Goal: Transaction & Acquisition: Book appointment/travel/reservation

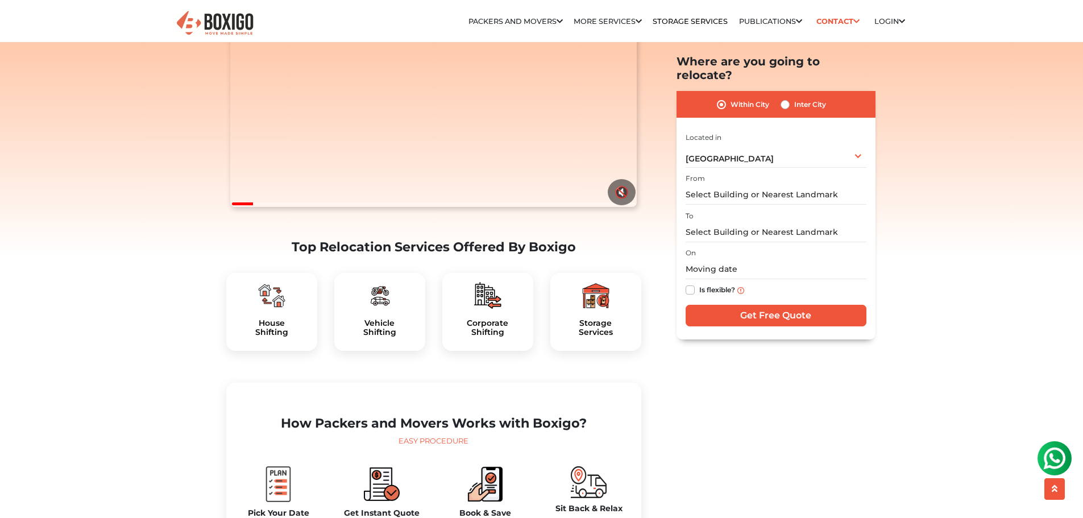
click at [483, 341] on div "Corporate Shifting" at bounding box center [487, 312] width 91 height 78
click at [718, 185] on input "text" at bounding box center [776, 195] width 181 height 20
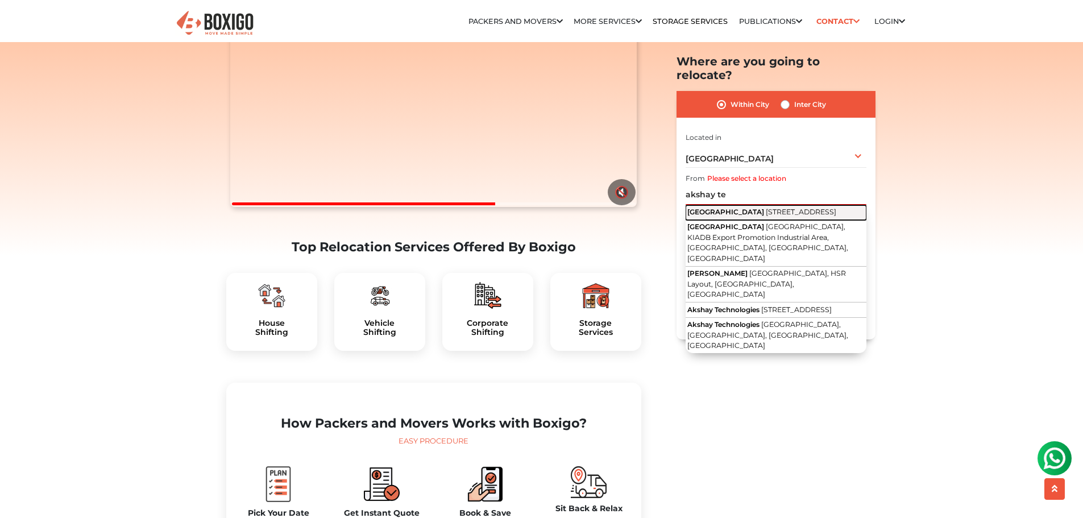
click at [785, 208] on span "[STREET_ADDRESS]" at bounding box center [801, 212] width 71 height 9
type input "[GEOGRAPHIC_DATA], [STREET_ADDRESS] Export Promotion Industrial Area, [GEOGRAPH…"
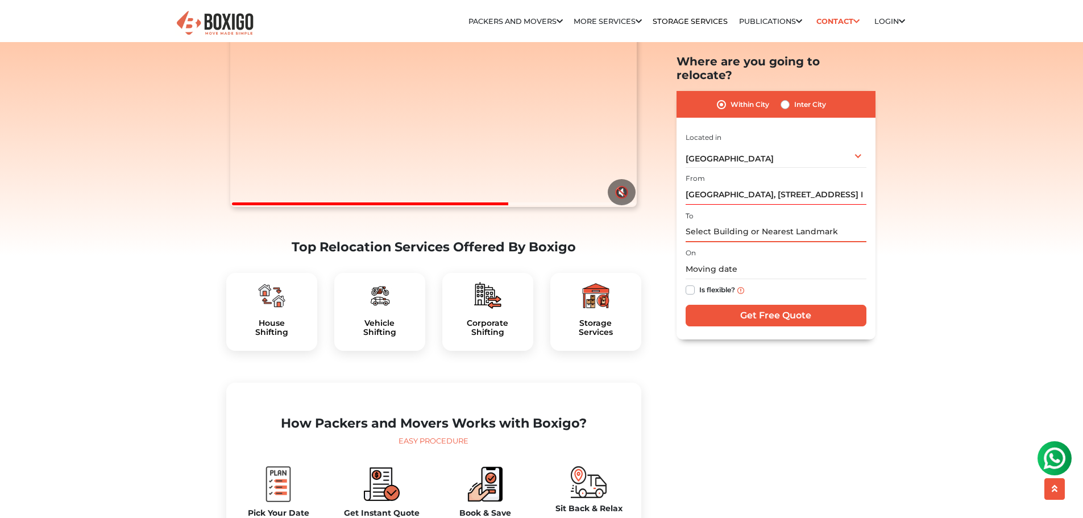
click at [741, 225] on input "text" at bounding box center [776, 232] width 181 height 20
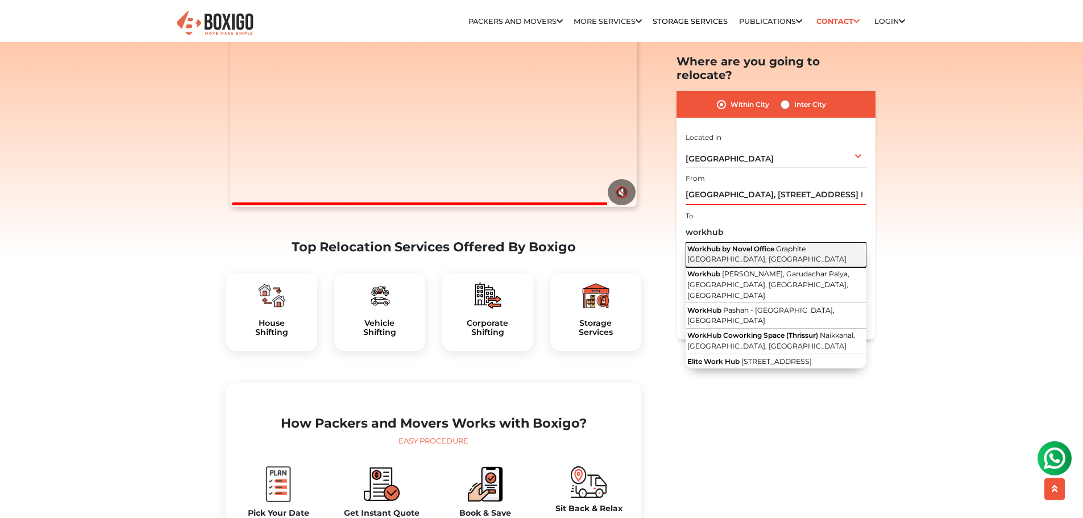
click at [776, 244] on span "Graphite [GEOGRAPHIC_DATA], [GEOGRAPHIC_DATA]" at bounding box center [766, 253] width 159 height 19
type input "Workhub by Novel Office, Graphite [GEOGRAPHIC_DATA], [GEOGRAPHIC_DATA]"
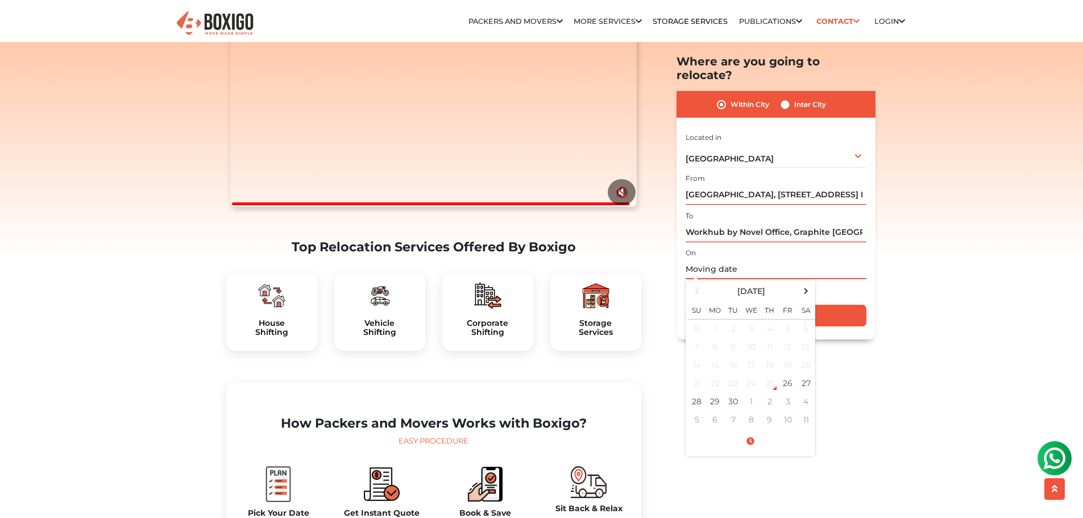
click at [715, 260] on input "text" at bounding box center [776, 270] width 181 height 20
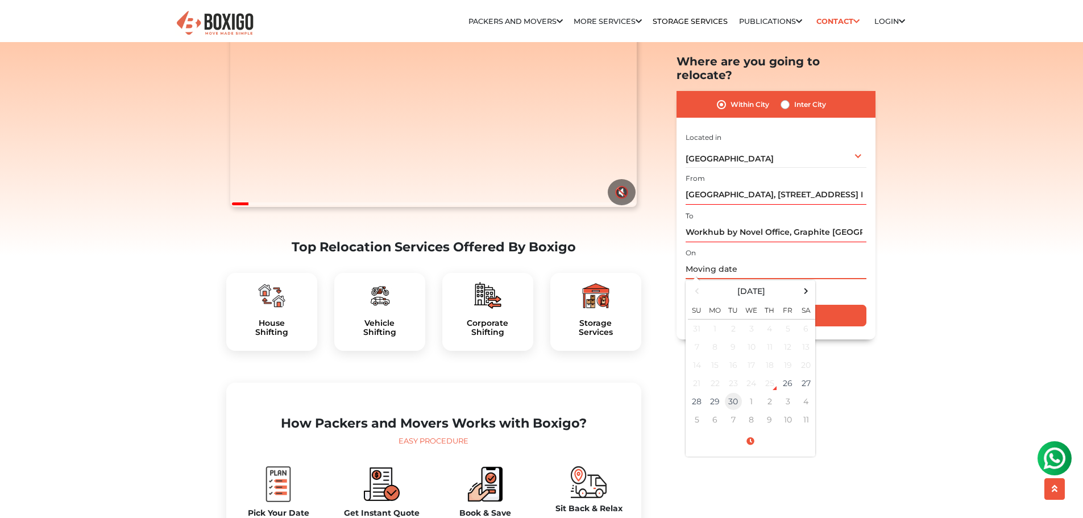
click at [731, 393] on td "30" at bounding box center [733, 402] width 18 height 18
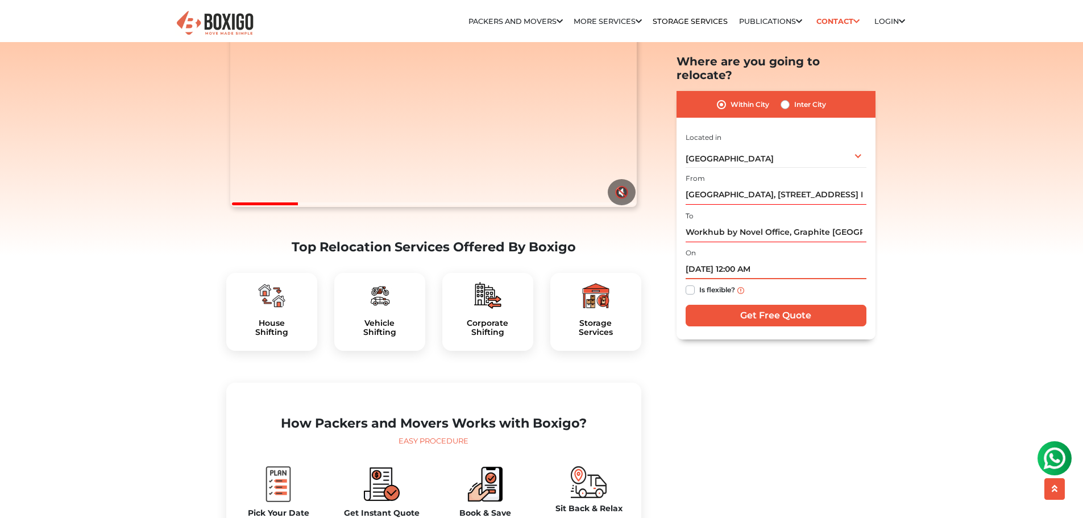
click at [746, 260] on input "[DATE] 12:00 AM" at bounding box center [776, 270] width 181 height 20
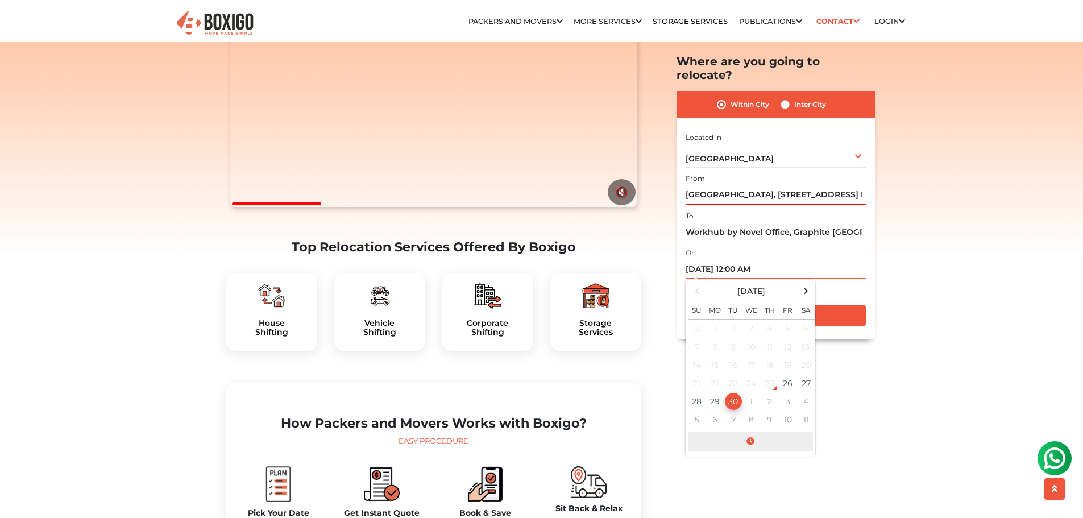
click at [751, 432] on span at bounding box center [750, 442] width 125 height 20
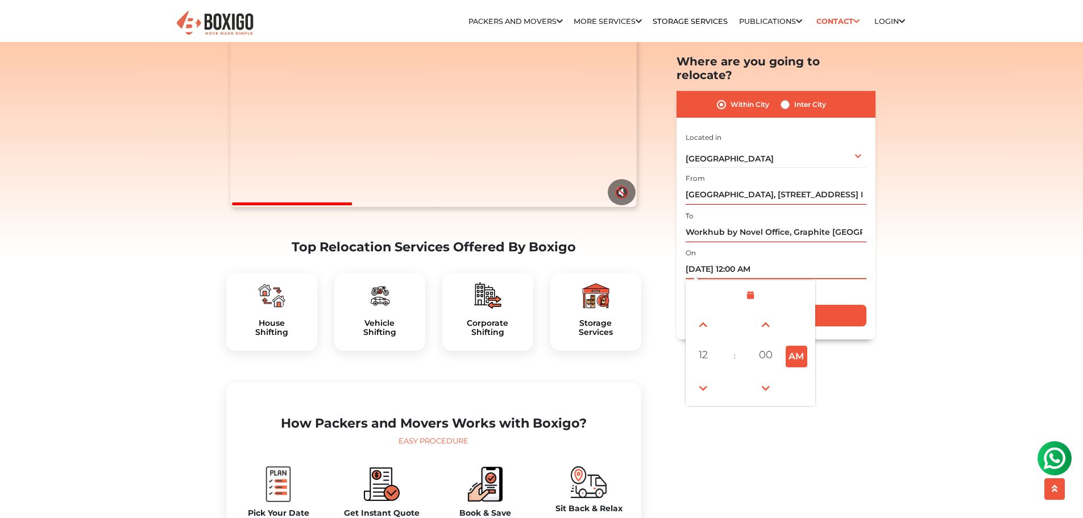
click at [791, 346] on button "AM" at bounding box center [797, 357] width 22 height 22
type input "[DATE] 12:00 PM"
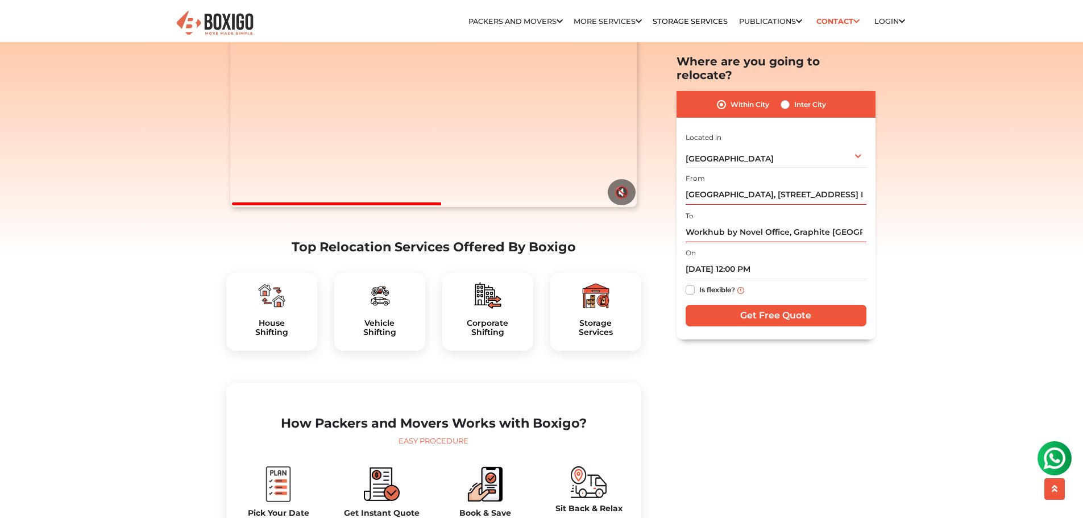
click at [699, 284] on label "Is flexible?" at bounding box center [717, 290] width 36 height 12
click at [686, 284] on input "Is flexible?" at bounding box center [690, 289] width 9 height 11
checkbox input "true"
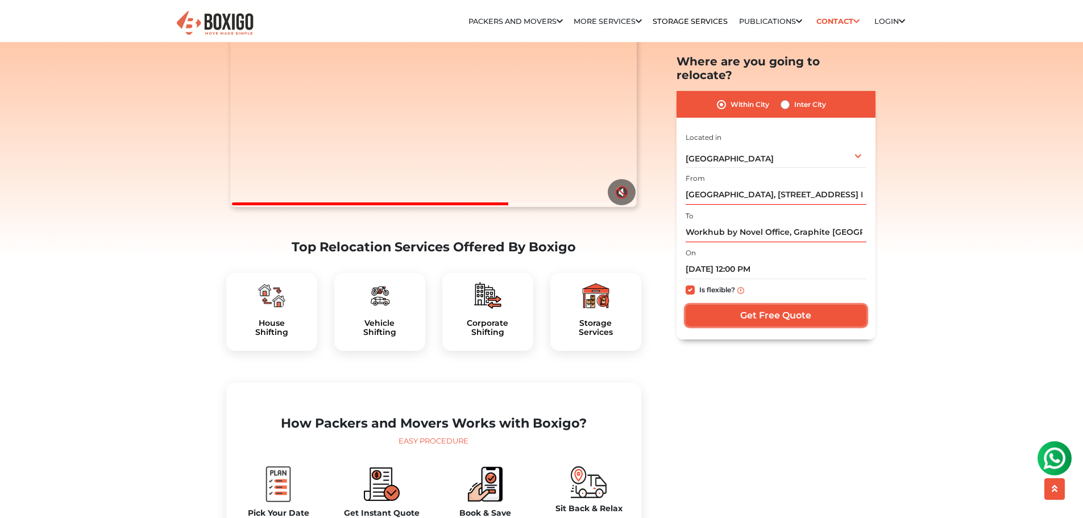
click at [758, 305] on input "Get Free Quote" at bounding box center [776, 316] width 181 height 22
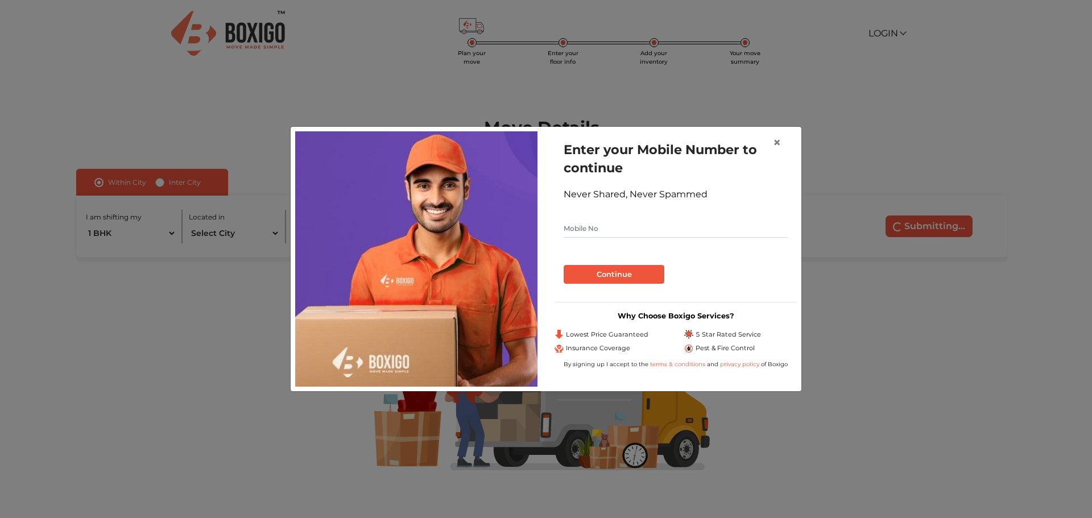
click at [620, 229] on input "text" at bounding box center [675, 228] width 224 height 18
type input "8179404449"
click at [601, 270] on button "Continue" at bounding box center [613, 274] width 101 height 19
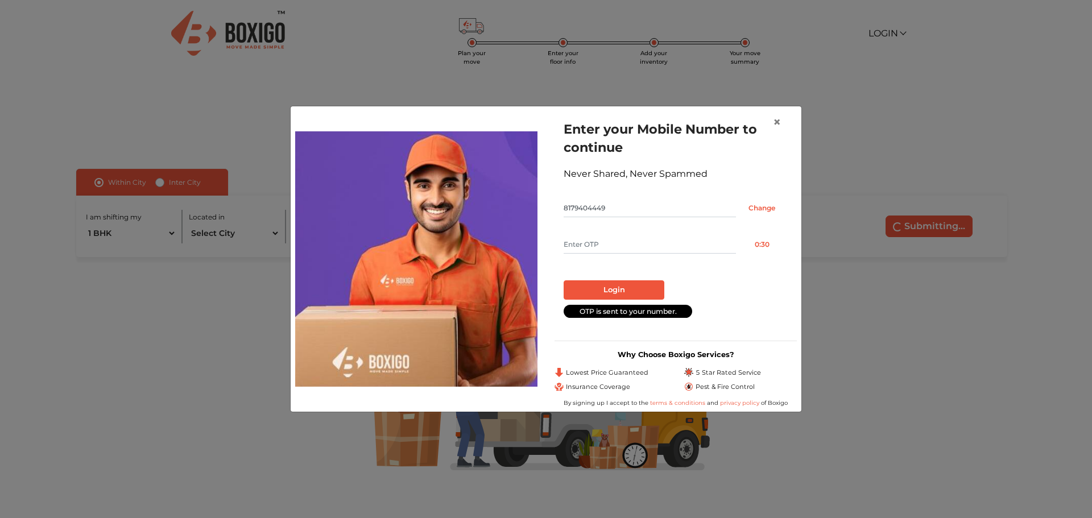
click at [604, 247] on input "text" at bounding box center [649, 244] width 172 height 18
type input "5659"
click at [618, 294] on button "Login" at bounding box center [613, 289] width 101 height 19
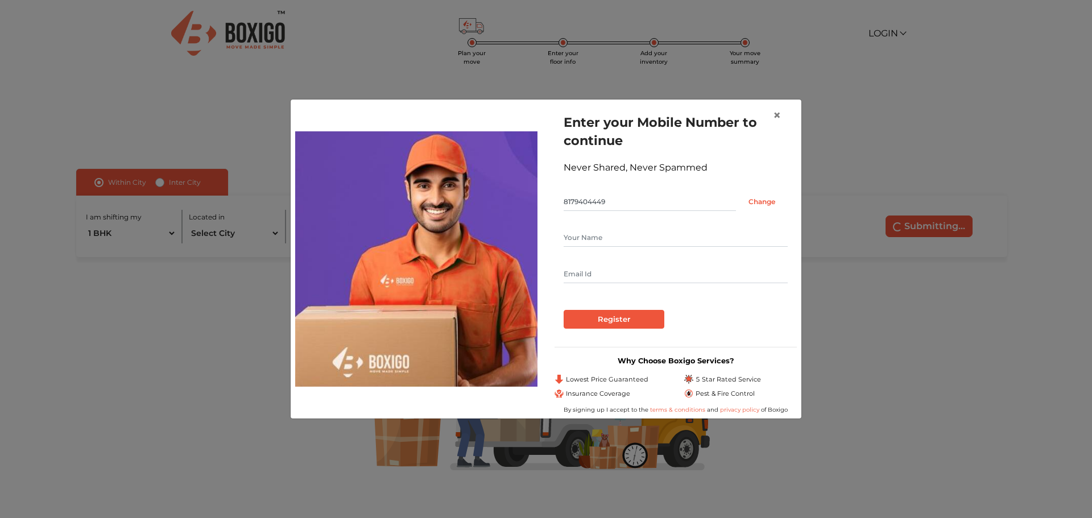
click at [580, 239] on input "text" at bounding box center [675, 238] width 224 height 18
type input "K Mahesh"
type input "kotlo.mahesh@cyfirma.com"
click at [626, 314] on input "Register" at bounding box center [613, 319] width 101 height 19
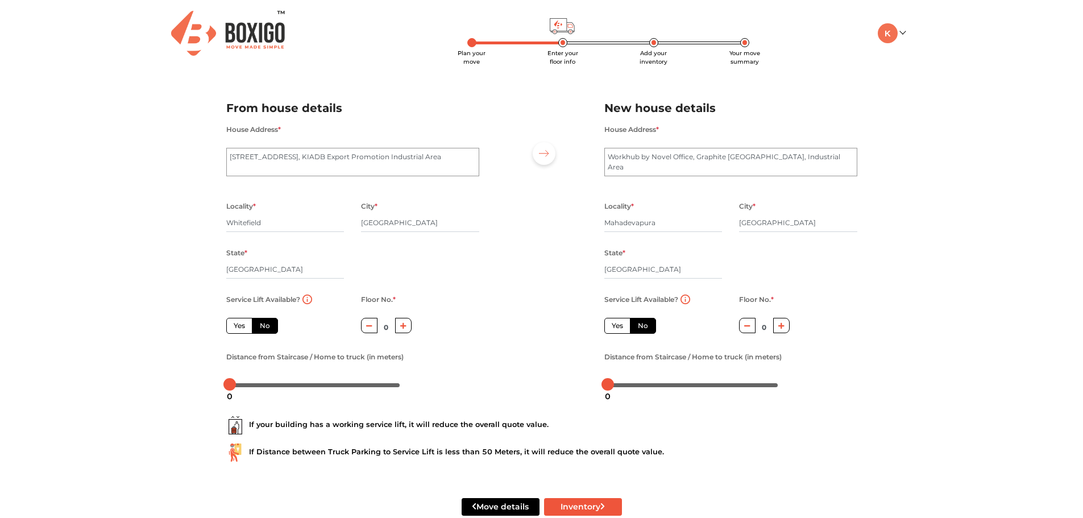
click at [404, 326] on icon "button" at bounding box center [403, 325] width 6 height 6
type input "3"
click at [781, 327] on icon "button" at bounding box center [781, 325] width 6 height 6
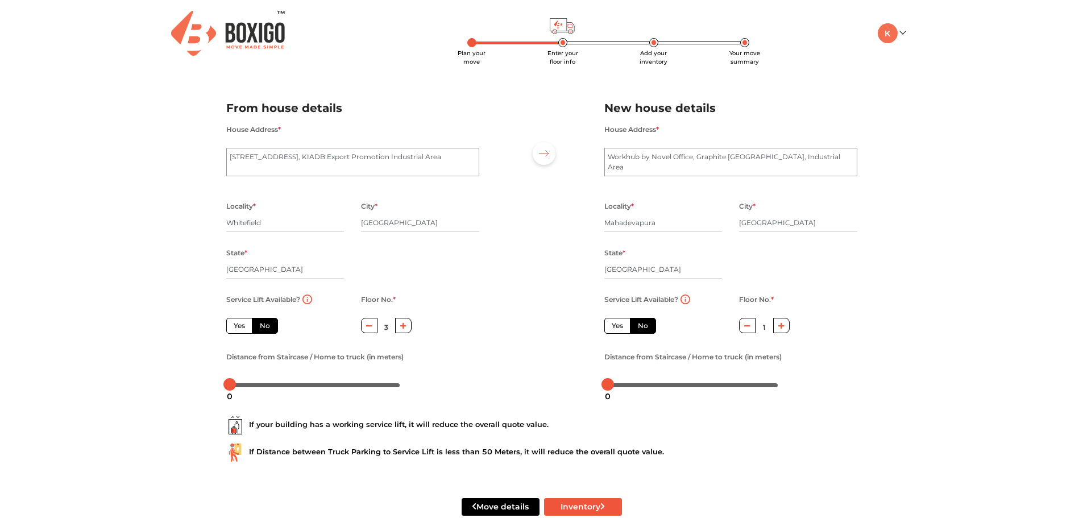
click at [781, 327] on icon "button" at bounding box center [781, 325] width 6 height 6
type input "2"
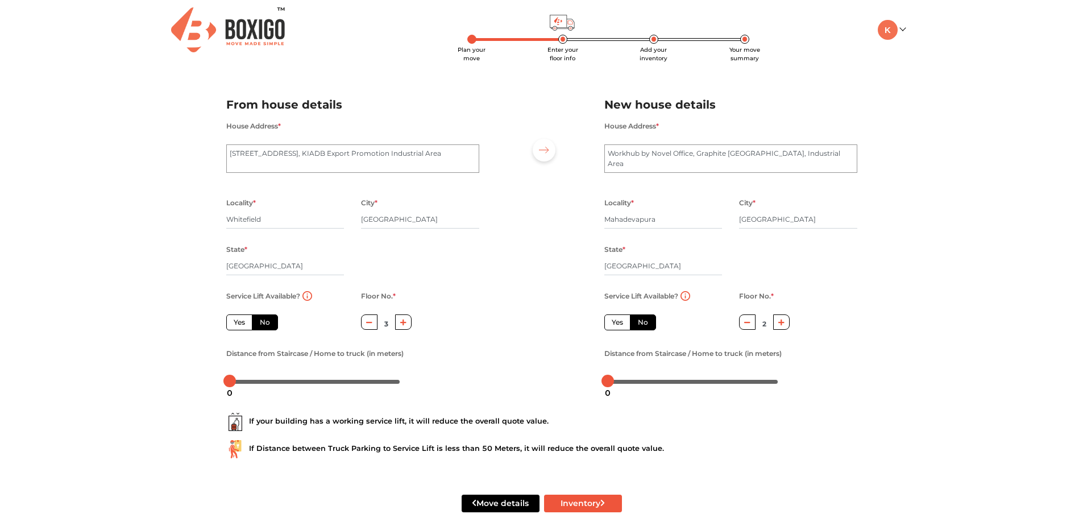
scroll to position [25, 0]
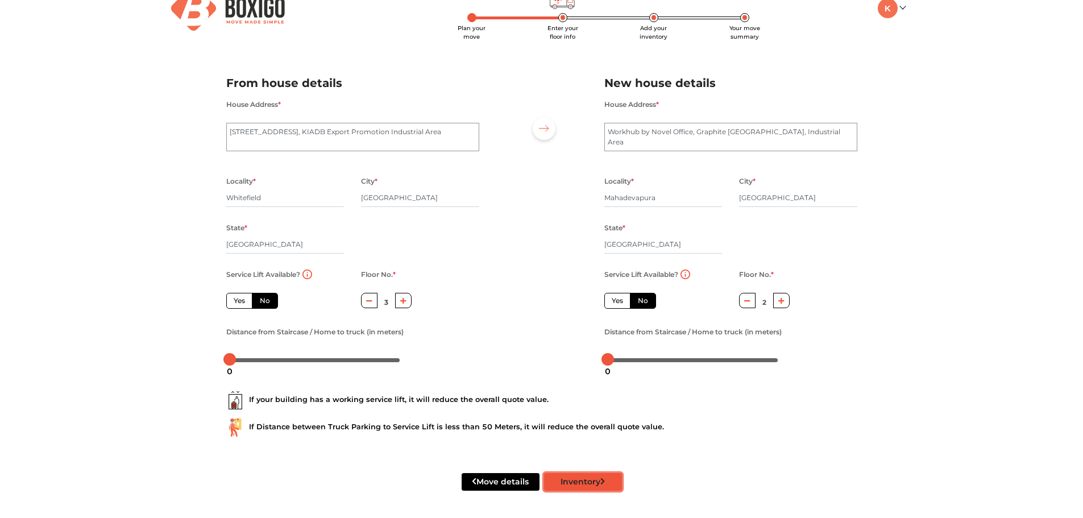
click at [567, 482] on button "Inventory" at bounding box center [583, 482] width 78 height 18
radio input "true"
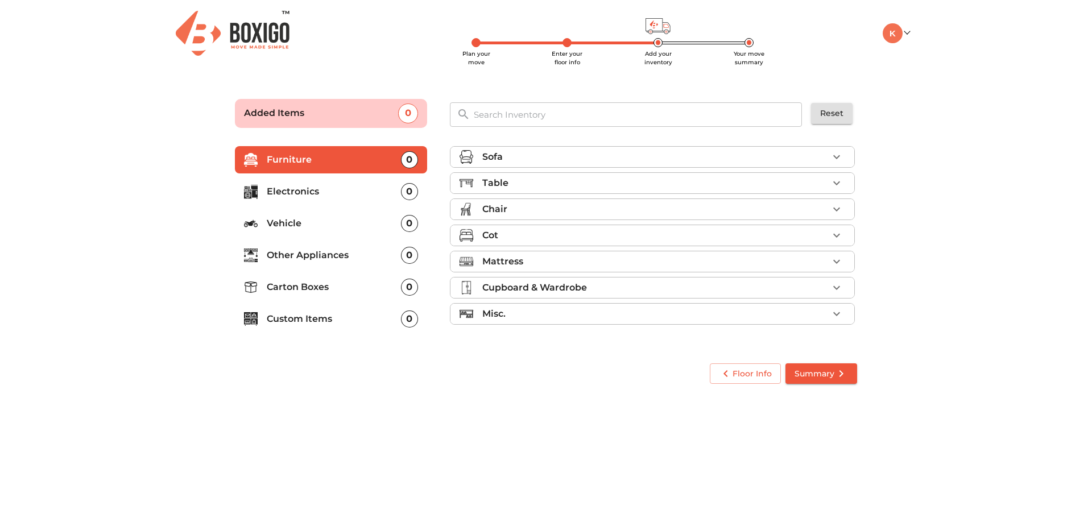
click at [550, 287] on p "Cupboard & Wardrobe" at bounding box center [534, 288] width 105 height 14
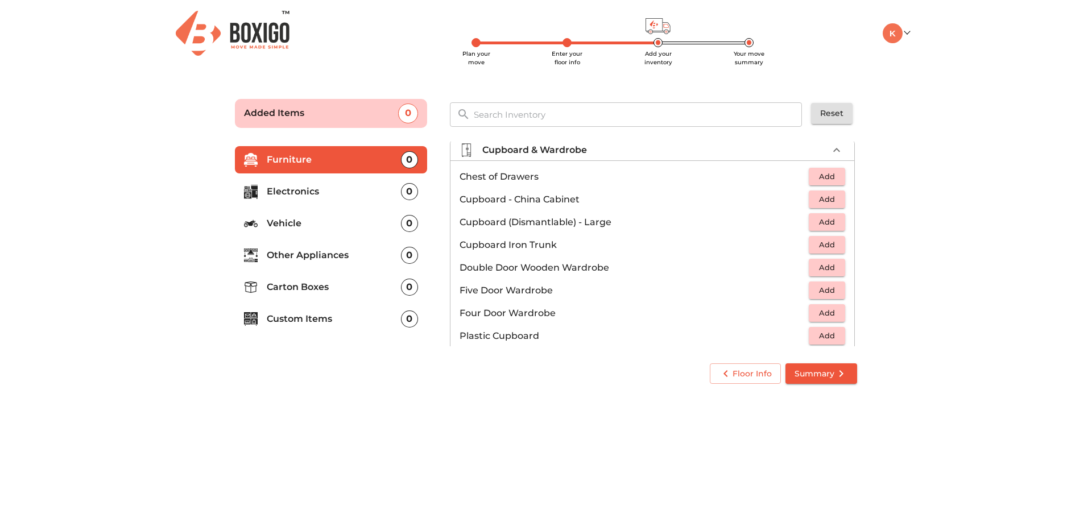
scroll to position [114, 0]
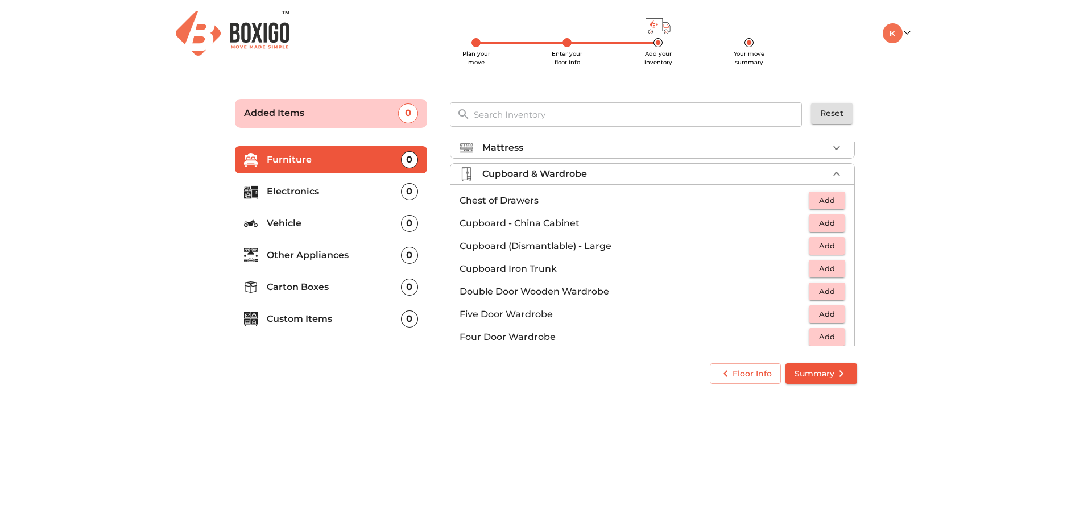
click at [830, 227] on span "Add" at bounding box center [826, 223] width 25 height 13
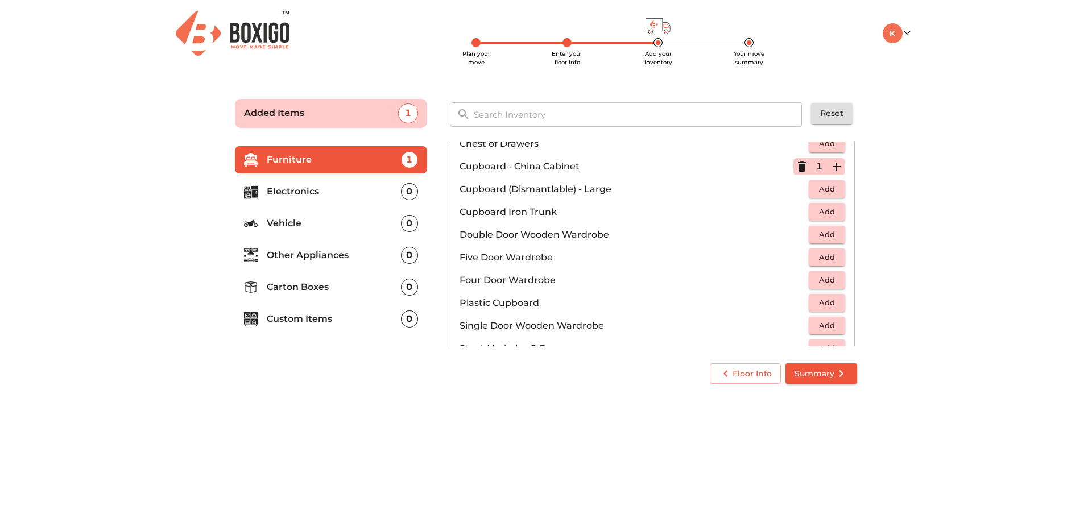
scroll to position [227, 0]
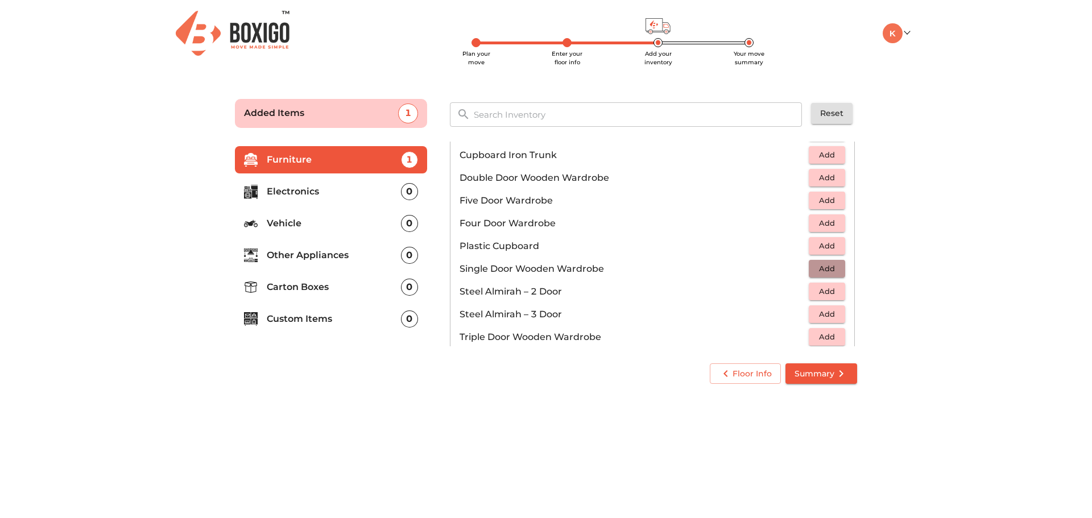
click at [819, 273] on span "Add" at bounding box center [826, 268] width 25 height 13
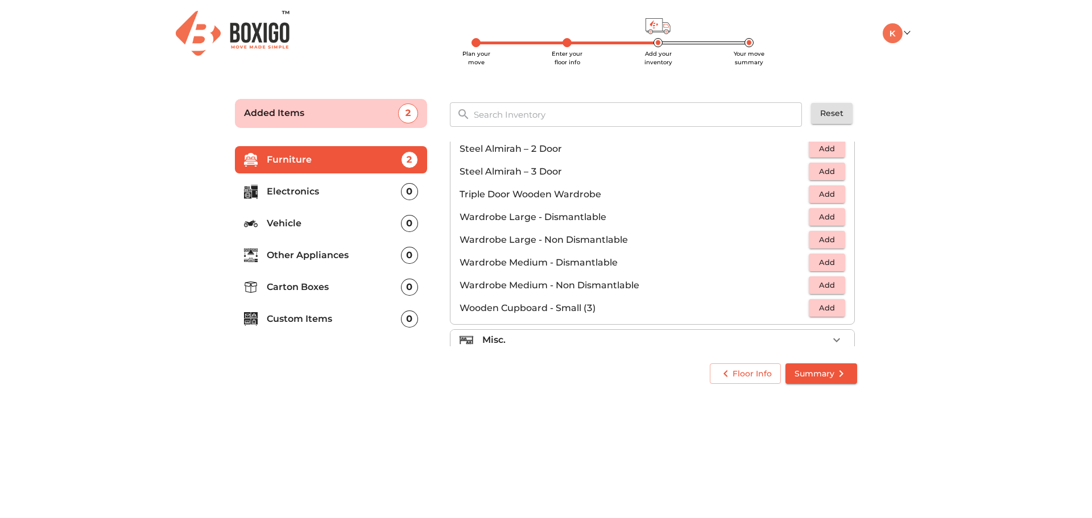
scroll to position [384, 0]
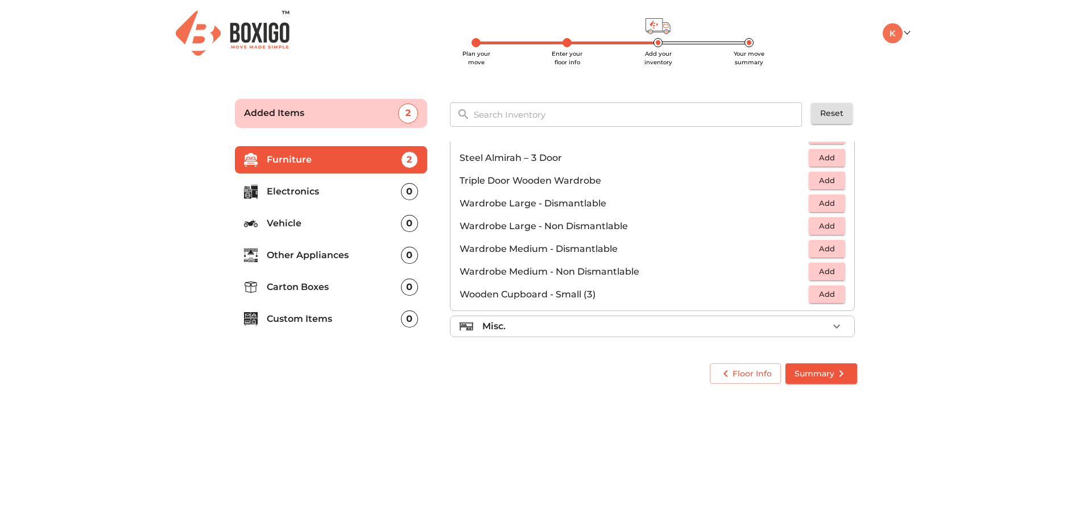
click at [587, 325] on div "Misc." at bounding box center [655, 327] width 346 height 14
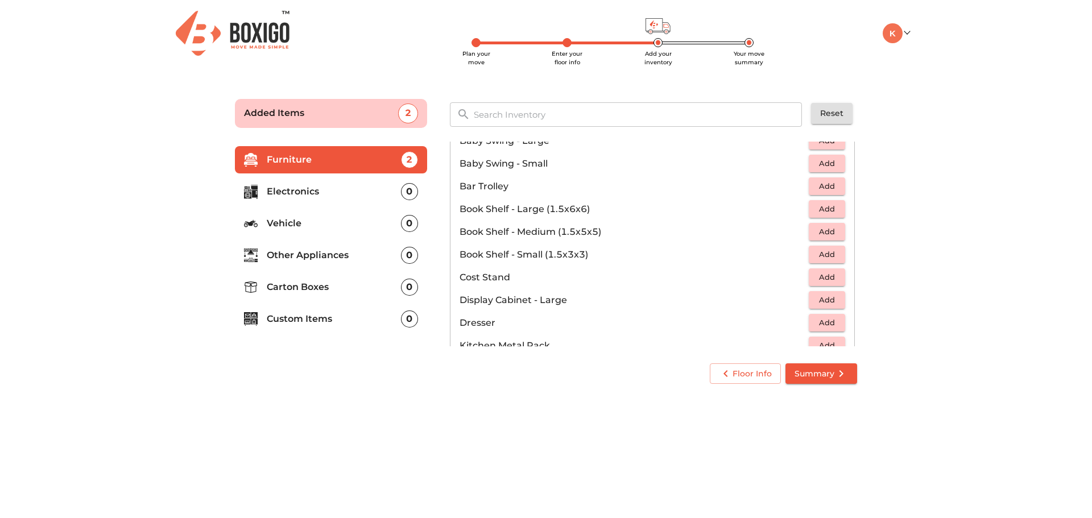
scroll to position [156, 0]
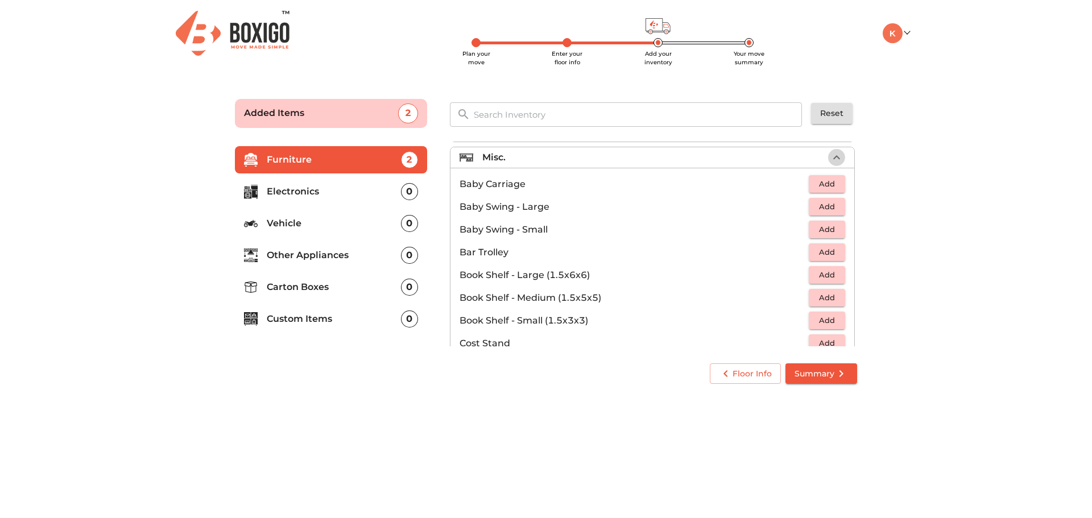
click at [830, 156] on icon "button" at bounding box center [837, 158] width 14 height 14
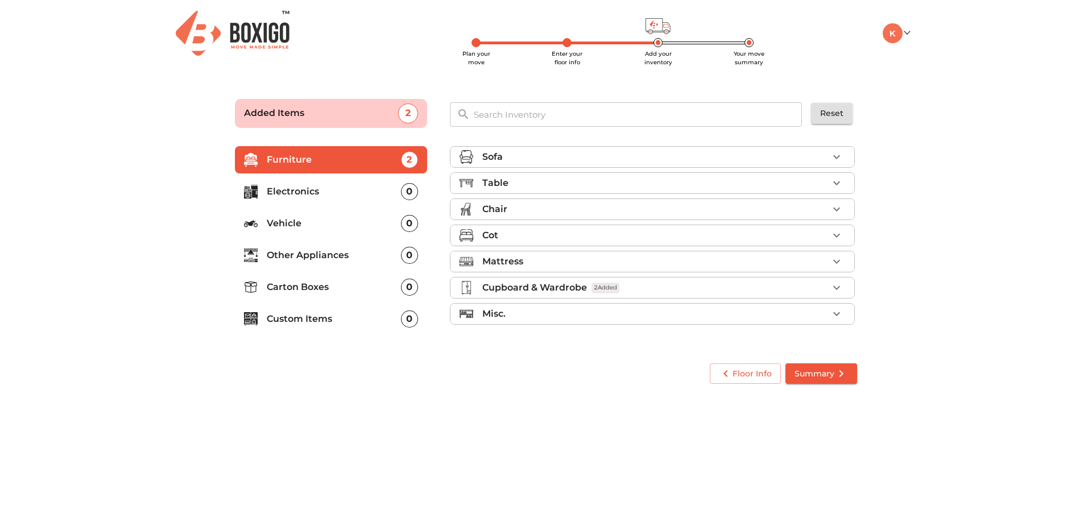
scroll to position [0, 0]
click at [314, 192] on p "Electronics" at bounding box center [334, 192] width 134 height 14
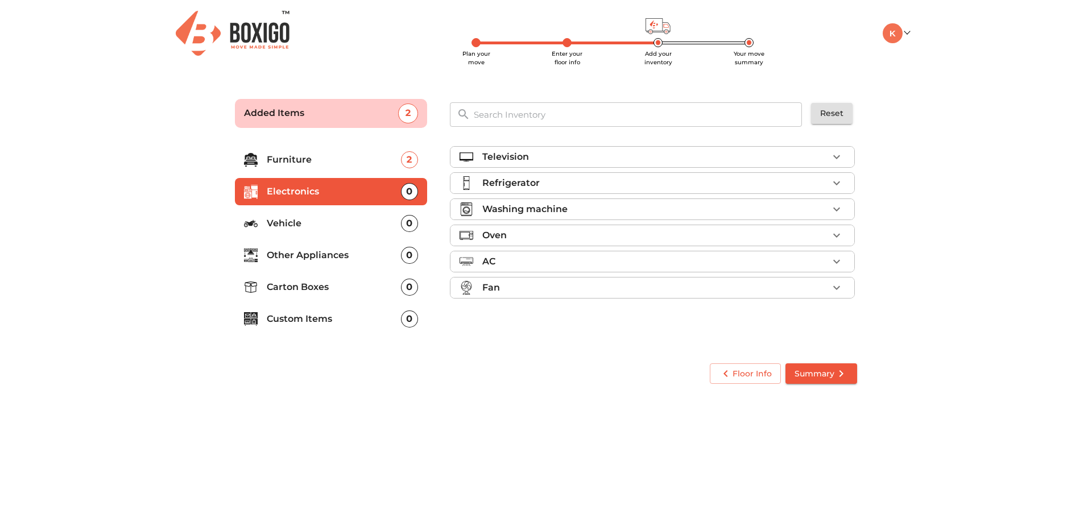
click at [509, 157] on p "Television" at bounding box center [505, 157] width 47 height 14
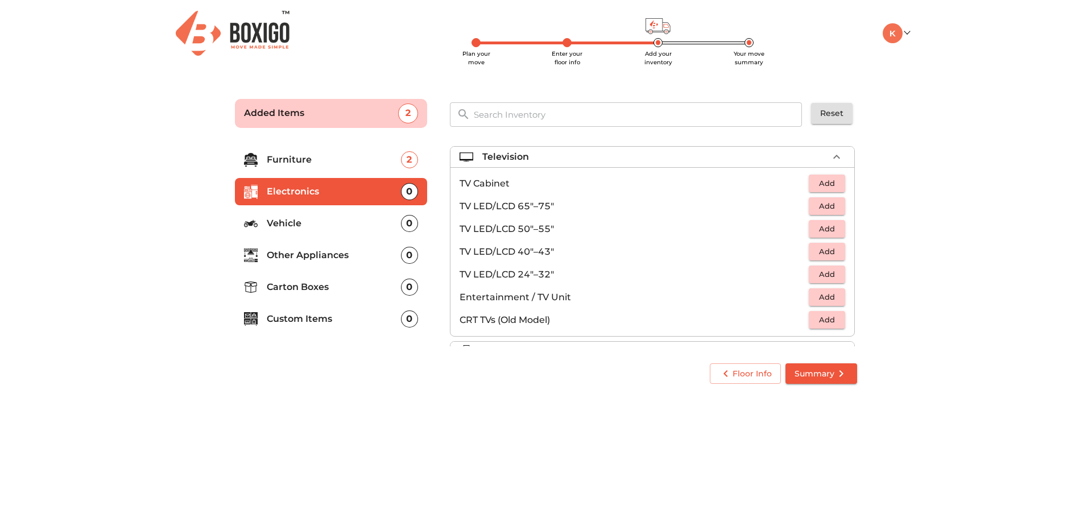
click at [834, 254] on button "Add" at bounding box center [826, 252] width 36 height 18
click at [832, 250] on icon "button" at bounding box center [836, 252] width 8 height 8
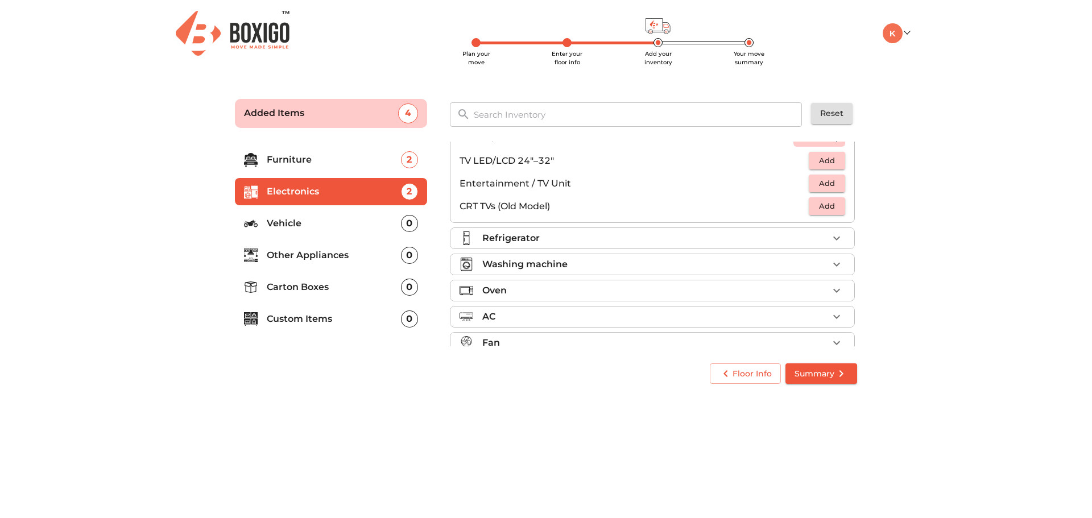
scroll to position [57, 0]
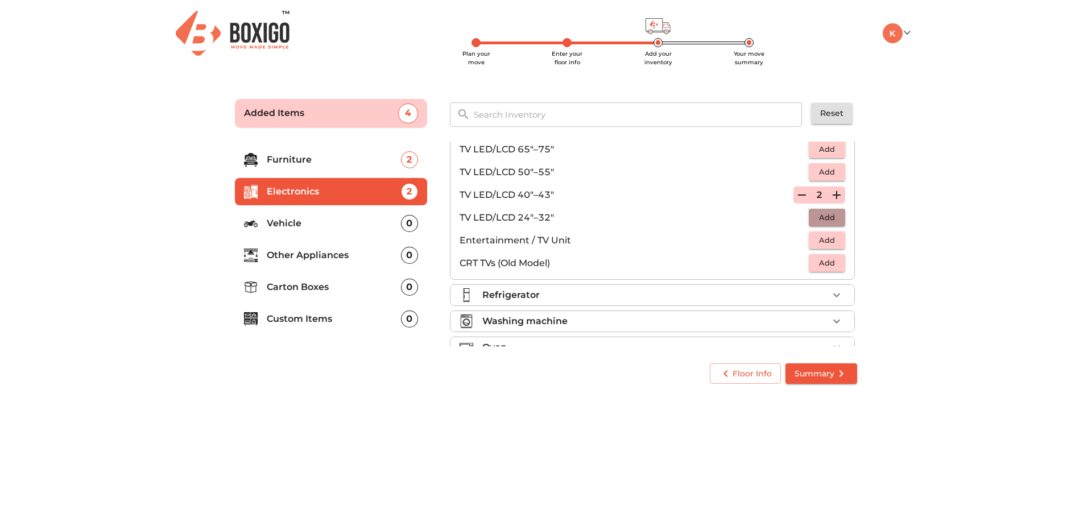
click at [817, 222] on span "Add" at bounding box center [826, 217] width 25 height 13
click at [832, 219] on icon "button" at bounding box center [836, 218] width 8 height 8
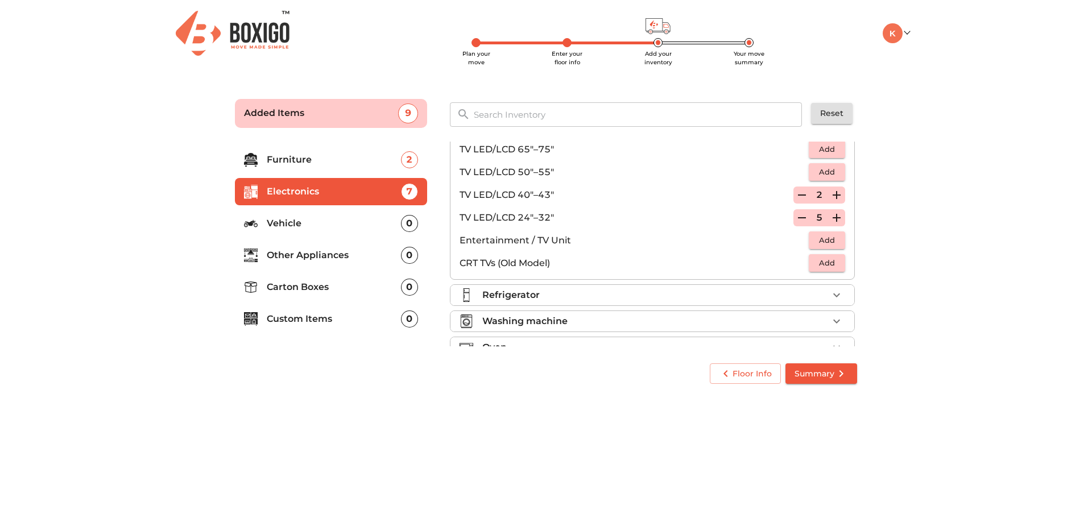
click at [832, 217] on icon "button" at bounding box center [836, 218] width 8 height 8
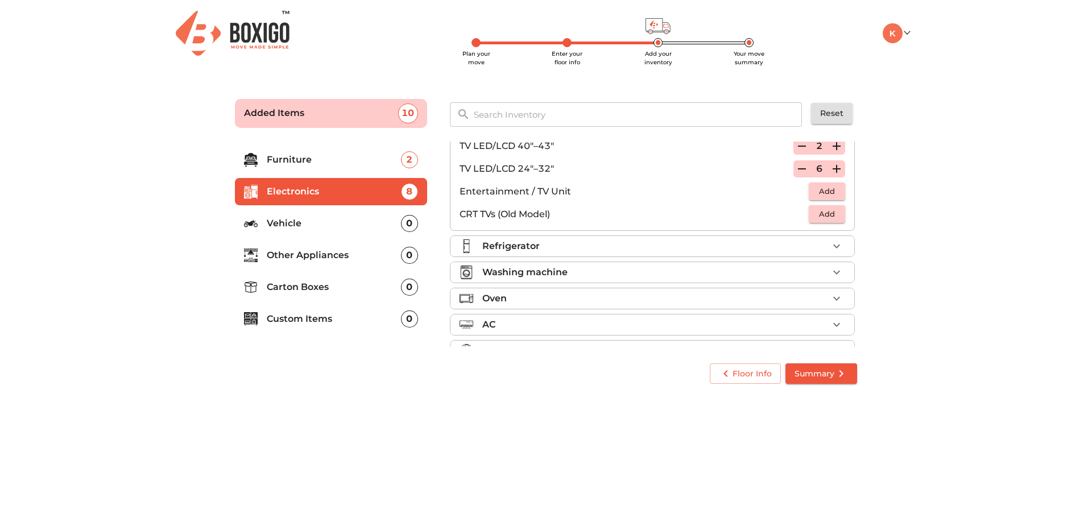
scroll to position [130, 0]
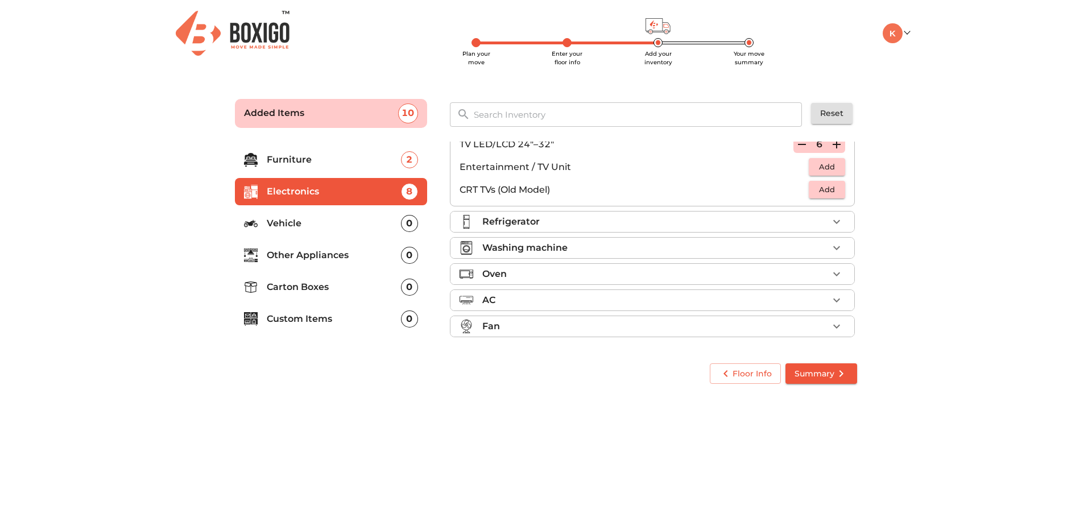
click at [306, 256] on p "Other Appliances" at bounding box center [334, 255] width 134 height 14
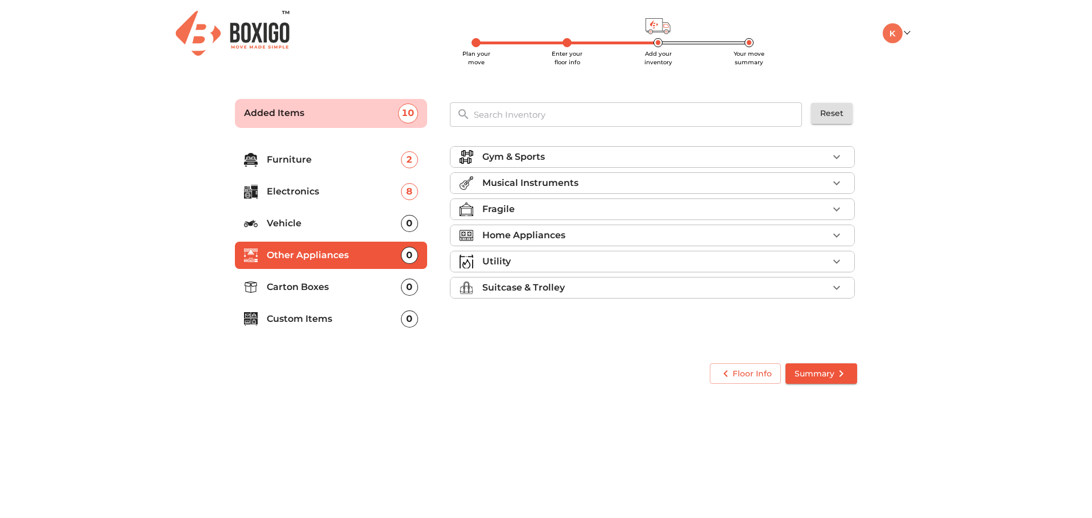
click at [342, 288] on p "Carton Boxes" at bounding box center [334, 287] width 134 height 14
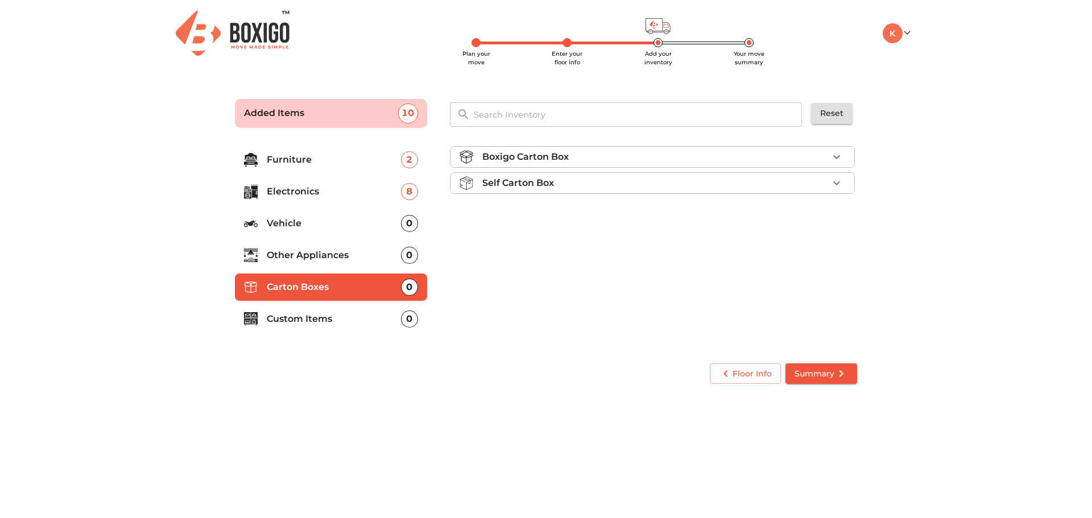
click at [336, 313] on p "Custom Items" at bounding box center [334, 319] width 134 height 14
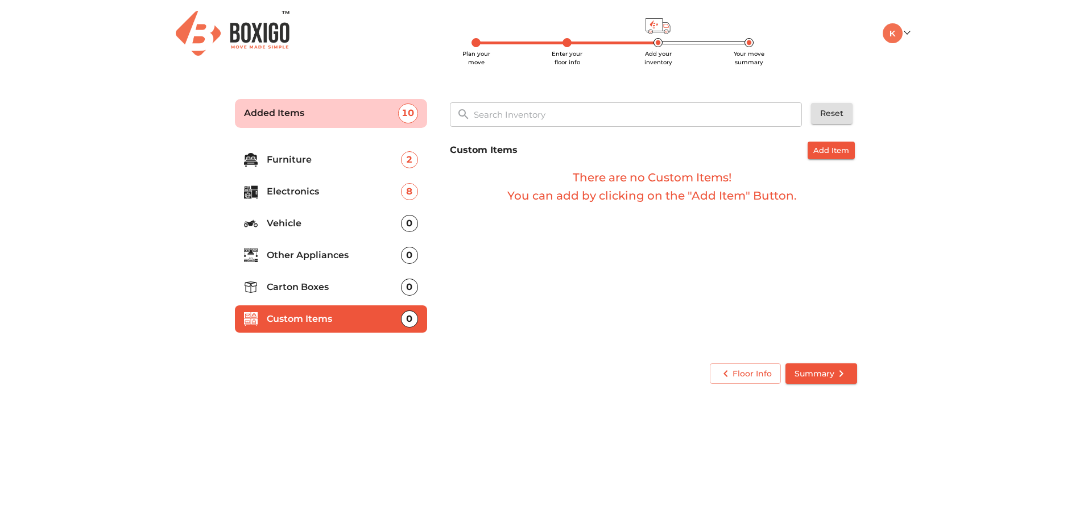
click at [840, 154] on span "Add Item" at bounding box center [831, 150] width 36 height 13
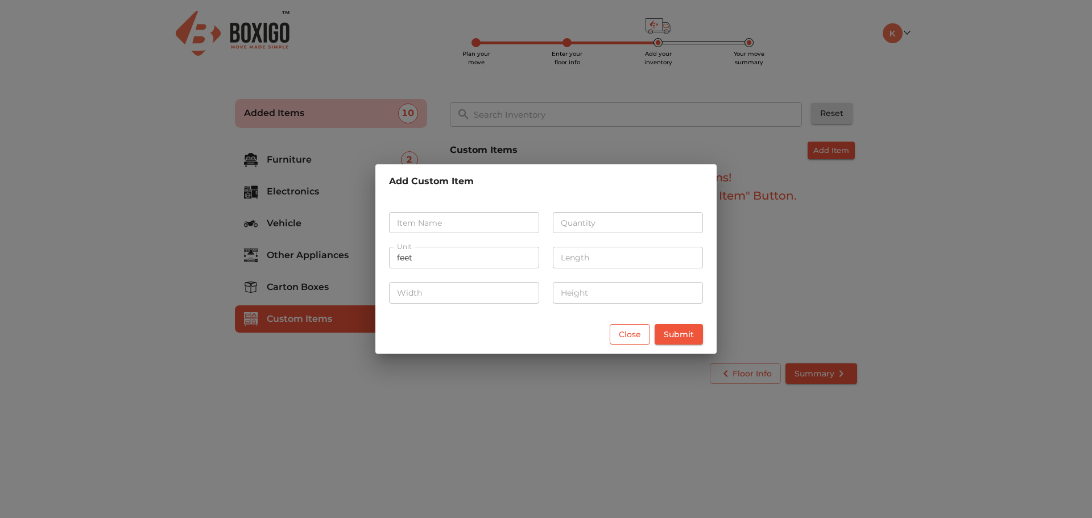
click at [628, 333] on span "Close" at bounding box center [630, 334] width 22 height 14
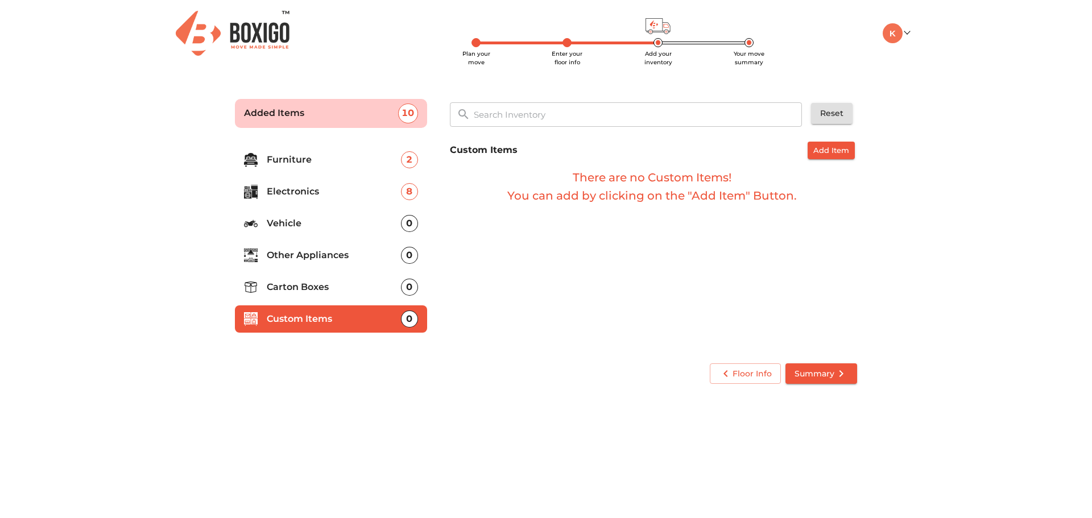
click at [359, 289] on p "Carton Boxes" at bounding box center [334, 287] width 134 height 14
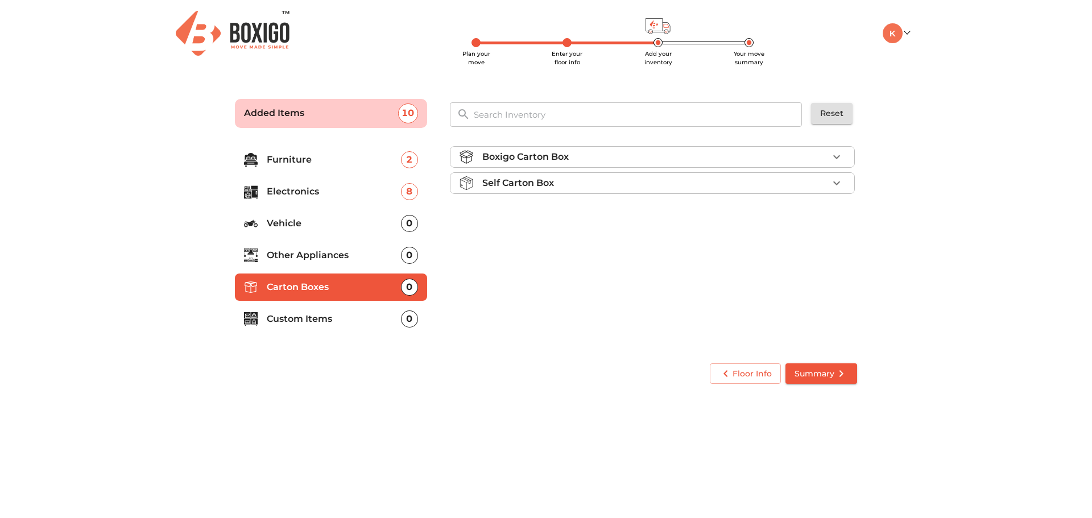
click at [349, 261] on p "Other Appliances" at bounding box center [334, 255] width 134 height 14
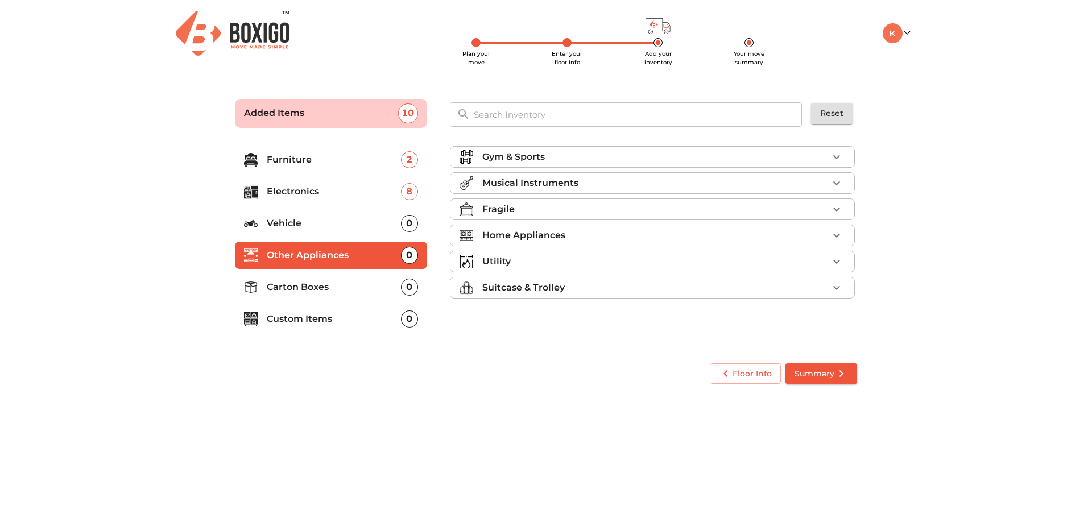
click at [602, 122] on input "text" at bounding box center [638, 114] width 343 height 24
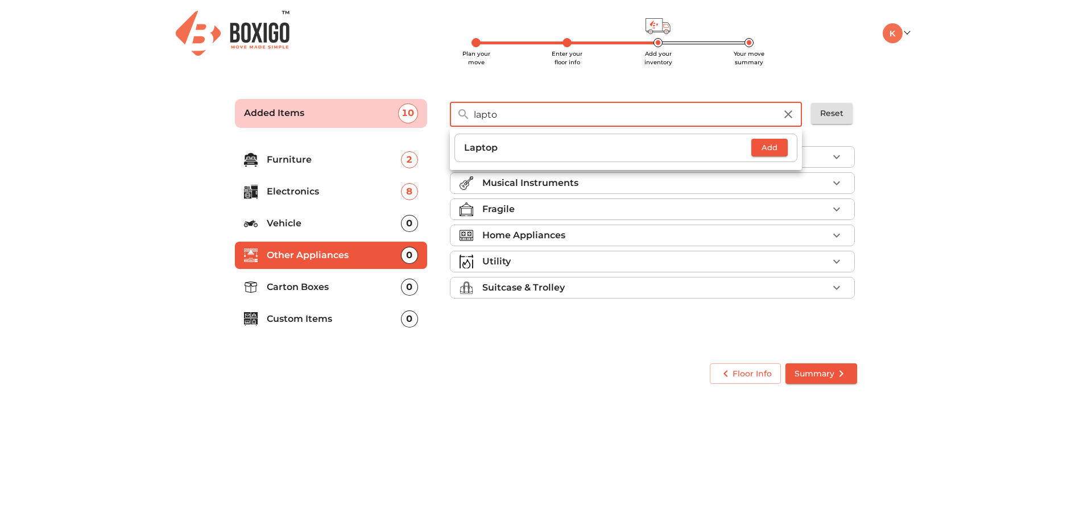
type input "lapto"
click at [596, 151] on p "Laptop" at bounding box center [607, 148] width 287 height 14
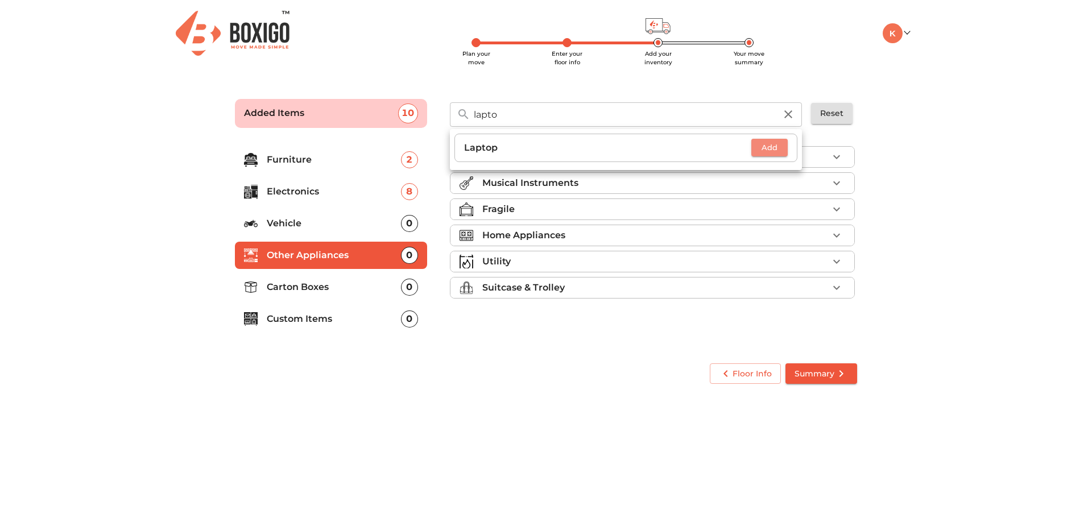
click at [773, 148] on span "Add" at bounding box center [769, 147] width 25 height 13
click at [779, 147] on icon "button" at bounding box center [779, 148] width 8 height 8
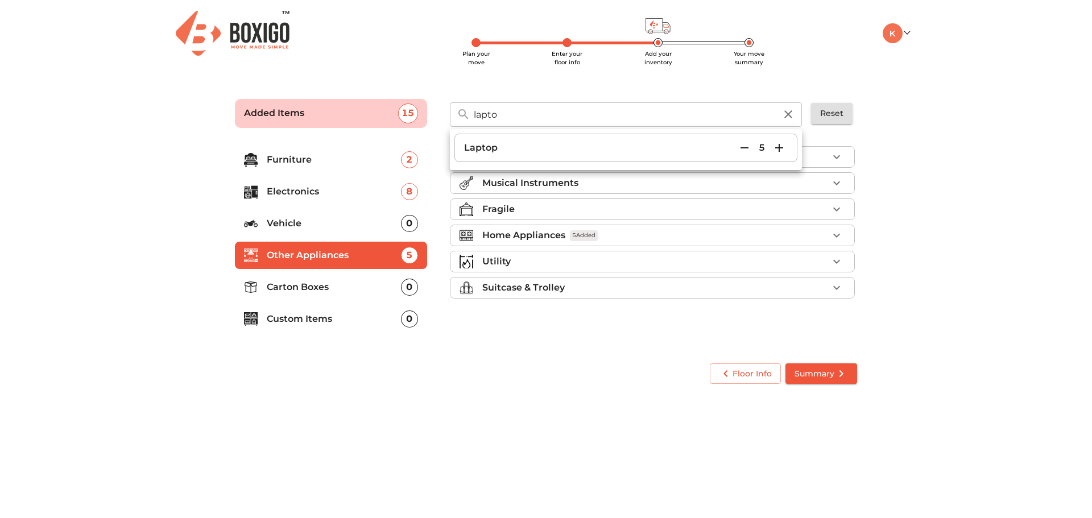
click at [779, 147] on icon "button" at bounding box center [779, 148] width 8 height 8
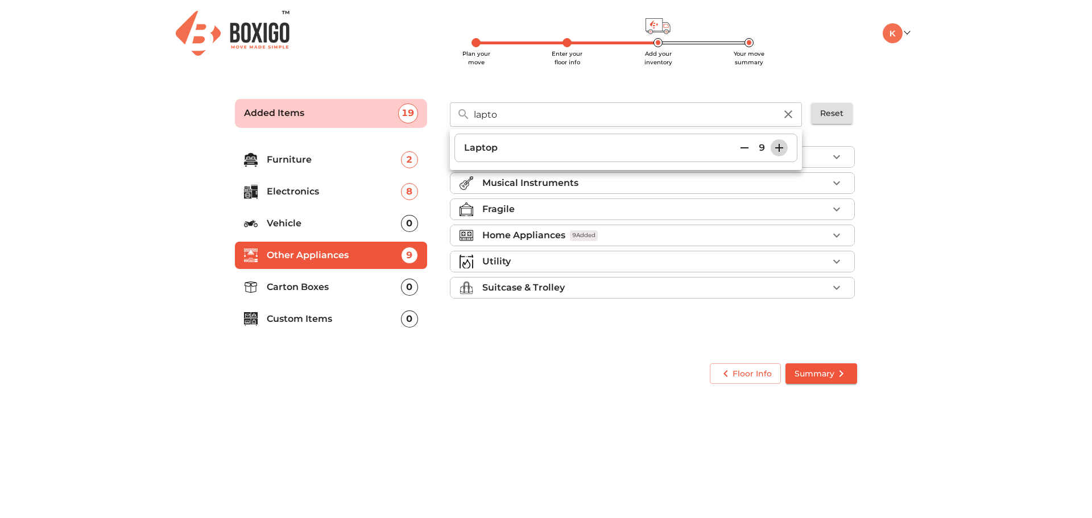
click at [779, 147] on icon "button" at bounding box center [779, 148] width 8 height 8
click at [891, 172] on main "Plan your move Enter your floor info Add your inventory Your move summary Added…" at bounding box center [546, 239] width 1092 height 313
click at [838, 235] on icon "button" at bounding box center [836, 235] width 7 height 4
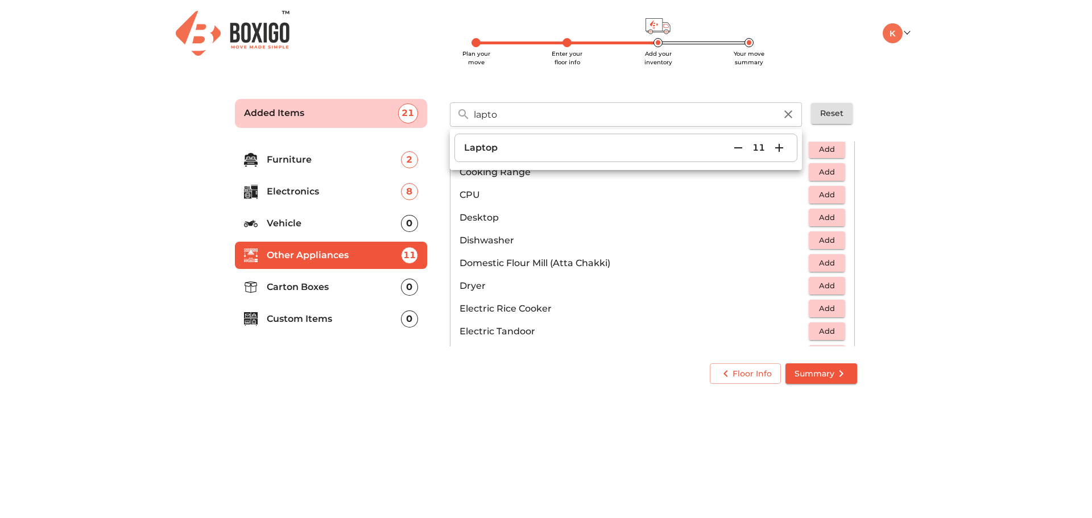
scroll to position [227, 0]
click at [819, 215] on span "Add" at bounding box center [826, 216] width 25 height 13
click at [833, 218] on icon "button" at bounding box center [837, 217] width 14 height 14
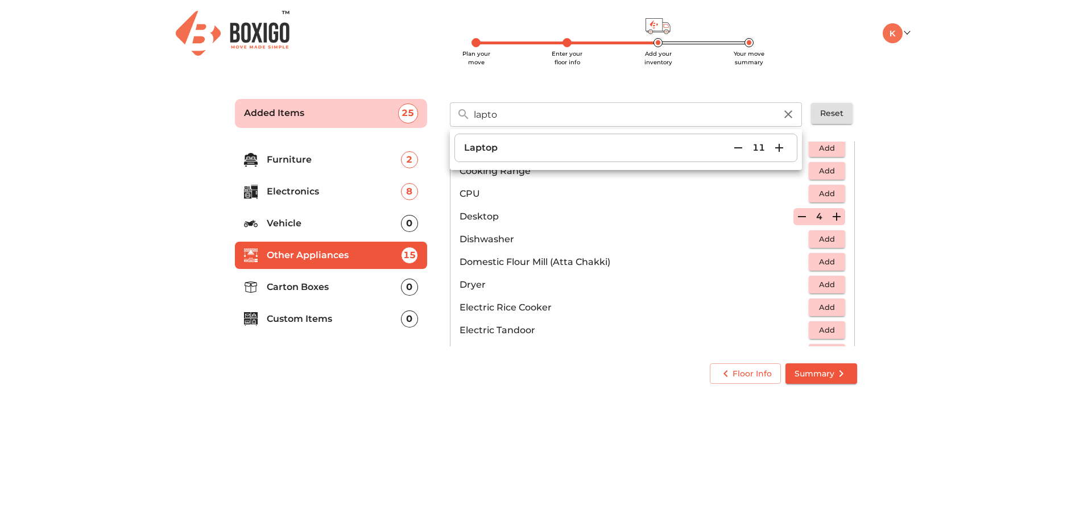
click at [833, 218] on icon "button" at bounding box center [837, 217] width 14 height 14
click at [795, 218] on icon "button" at bounding box center [802, 217] width 14 height 14
click at [825, 196] on span "Add" at bounding box center [826, 193] width 25 height 13
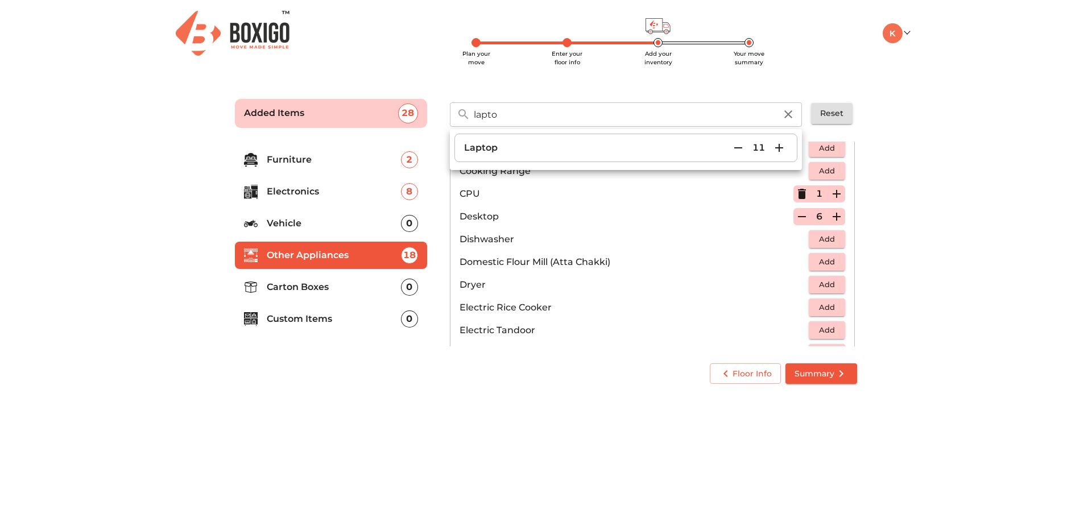
click at [832, 193] on icon "button" at bounding box center [836, 194] width 8 height 8
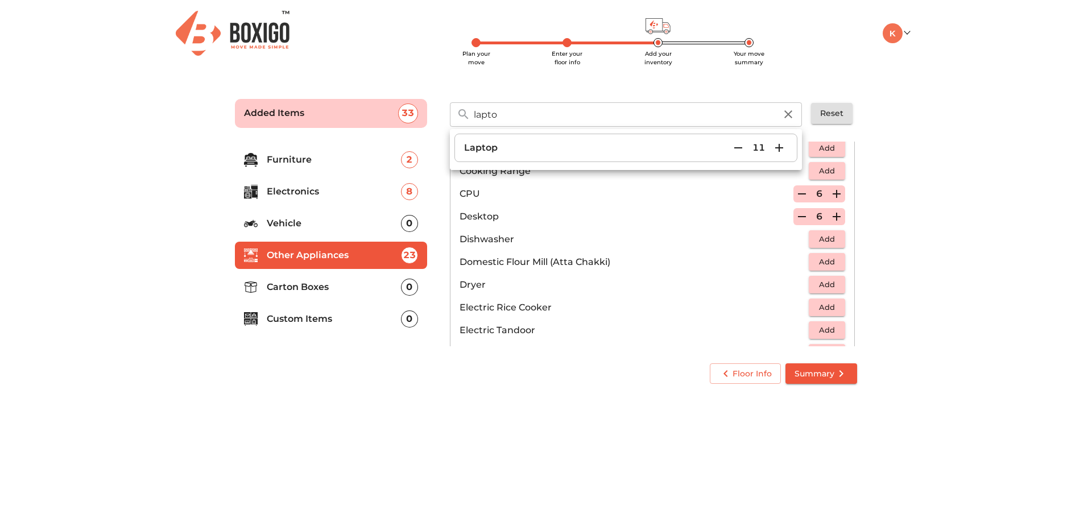
click at [832, 193] on icon "button" at bounding box center [836, 194] width 8 height 8
click at [960, 234] on main "Plan your move Enter your floor info Add your inventory Your move summary Added…" at bounding box center [546, 239] width 1092 height 313
click at [786, 119] on icon "button" at bounding box center [788, 114] width 14 height 14
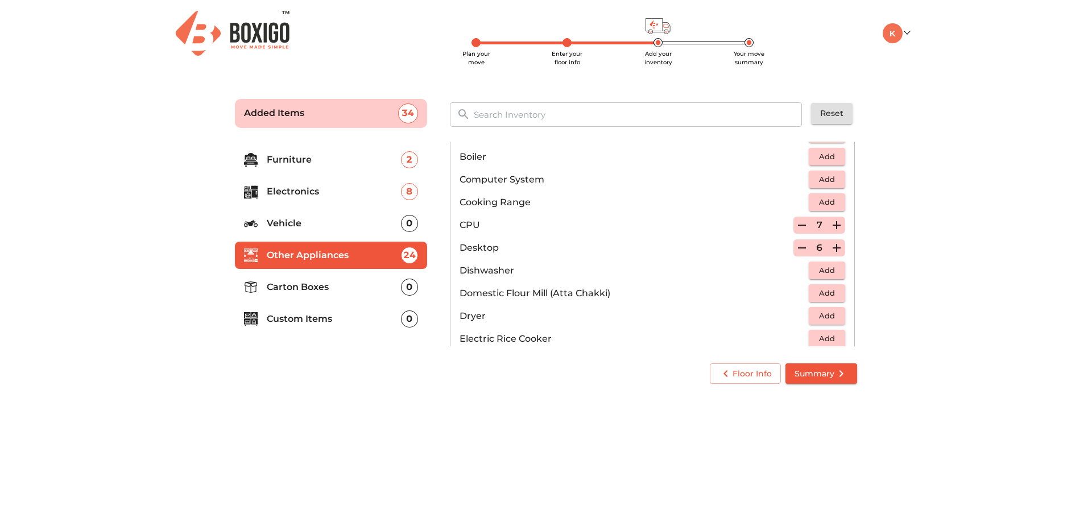
scroll to position [171, 0]
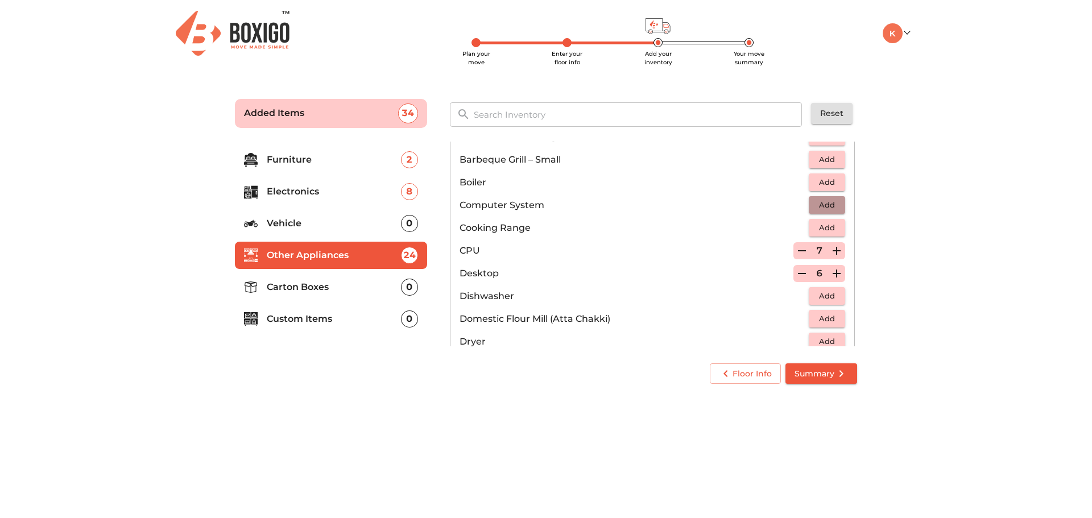
click at [816, 205] on span "Add" at bounding box center [826, 204] width 25 height 13
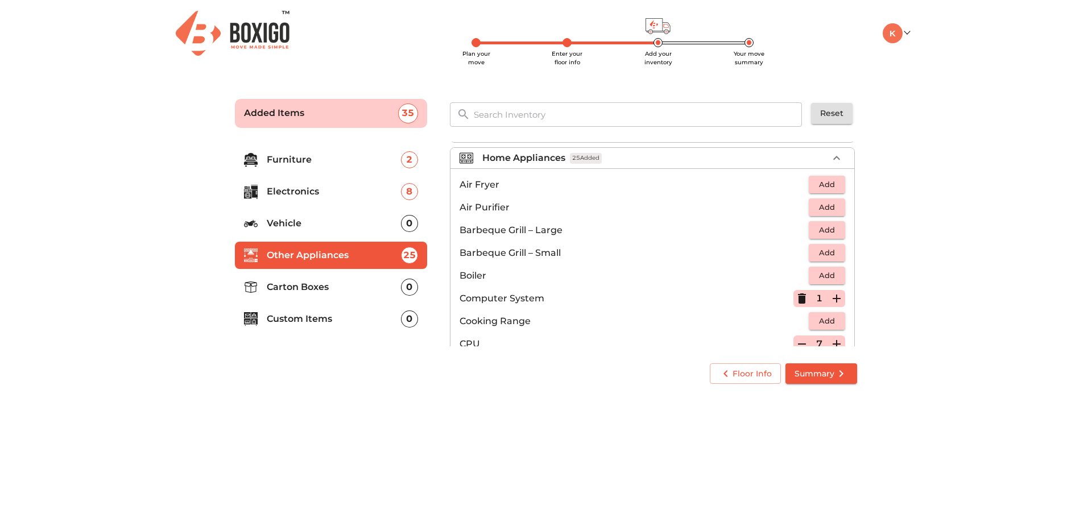
scroll to position [0, 0]
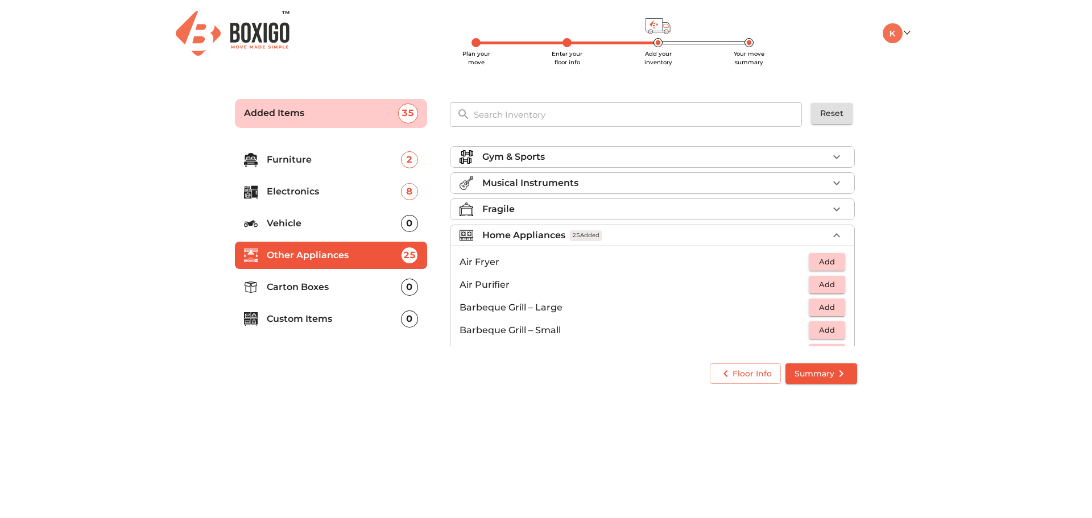
click at [357, 157] on p "Furniture" at bounding box center [334, 160] width 134 height 14
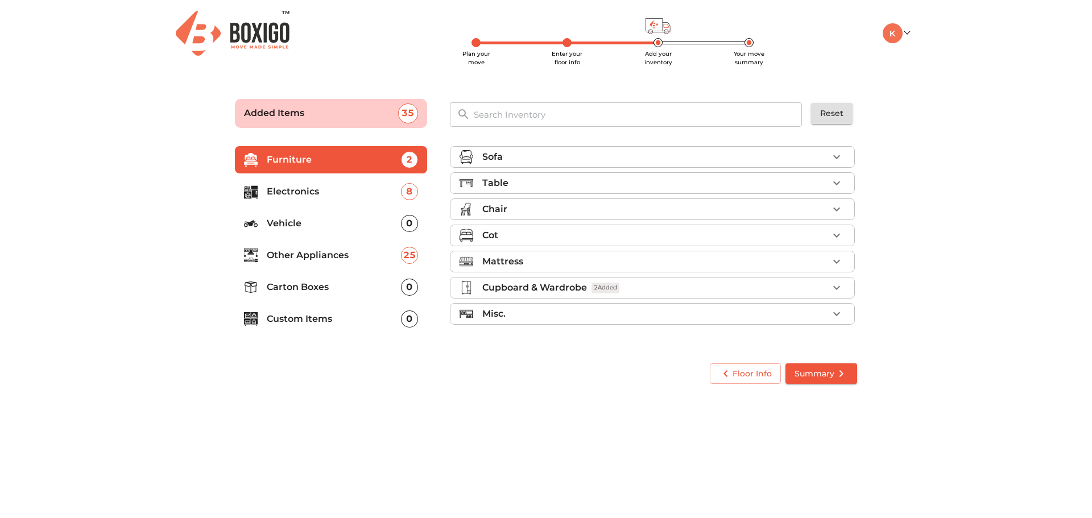
click at [342, 188] on p "Electronics" at bounding box center [334, 192] width 134 height 14
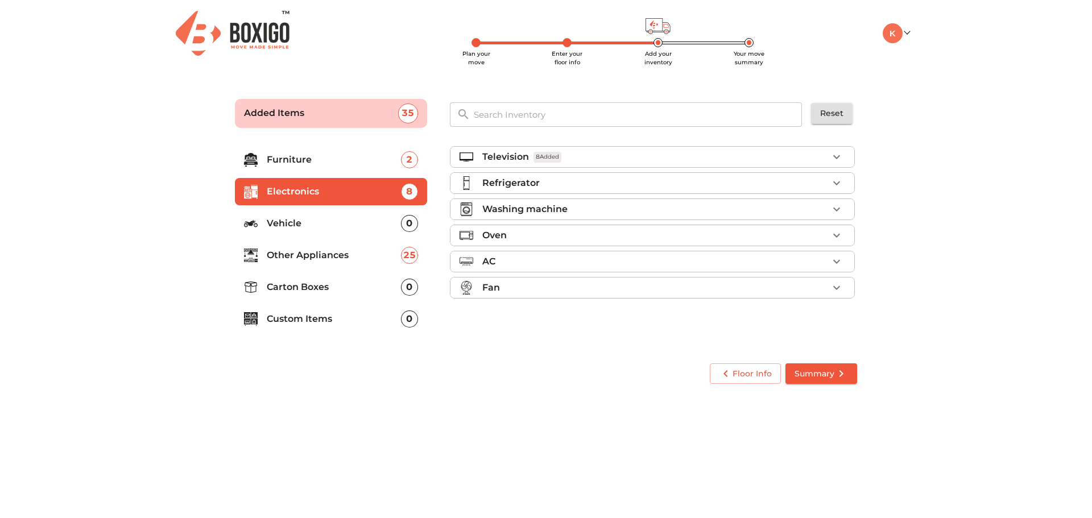
click at [619, 163] on div "Television 8 Added" at bounding box center [655, 157] width 346 height 14
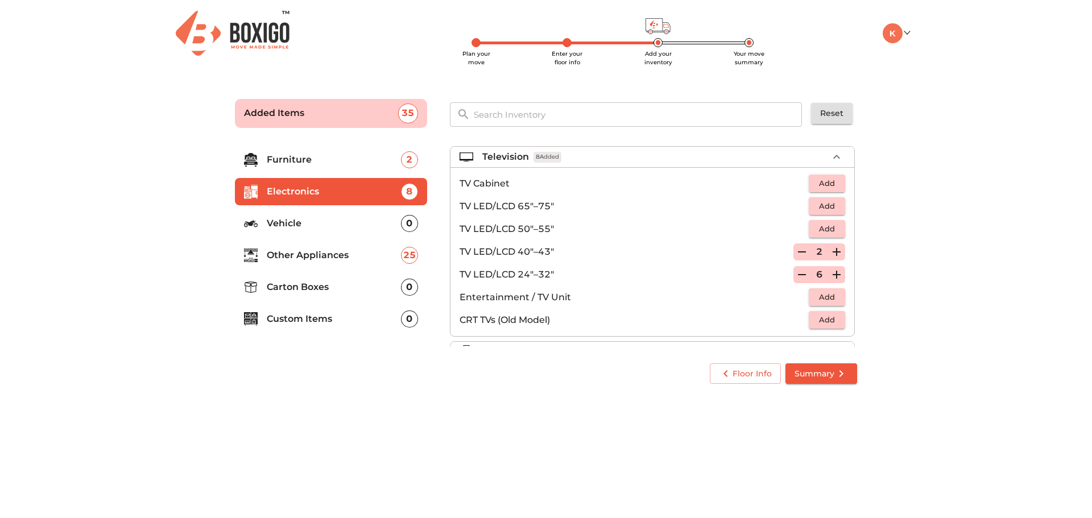
click at [799, 277] on icon "button" at bounding box center [802, 275] width 14 height 14
click at [799, 276] on icon "button" at bounding box center [802, 275] width 14 height 14
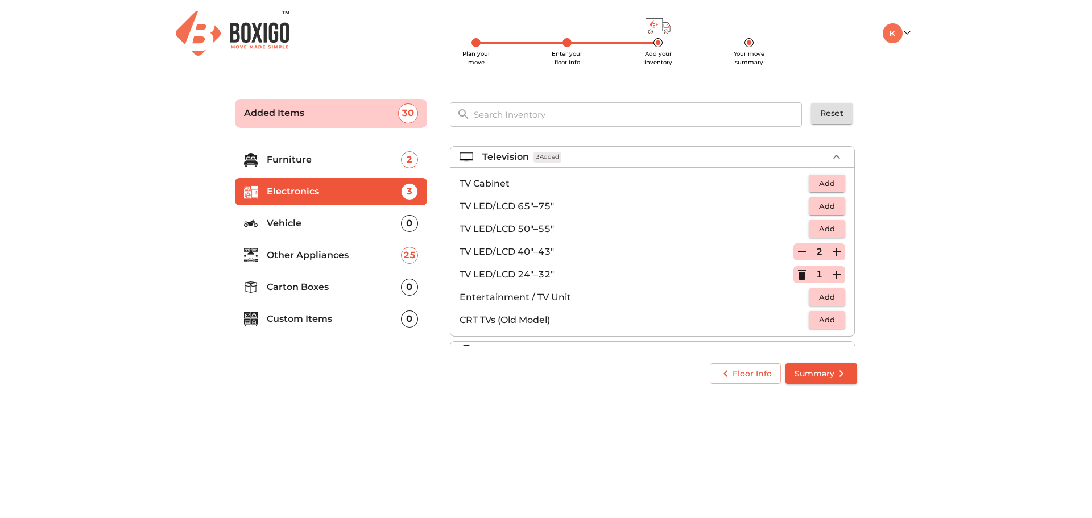
click at [799, 276] on icon "button" at bounding box center [802, 275] width 14 height 14
click at [285, 259] on p "Other Appliances" at bounding box center [334, 255] width 134 height 14
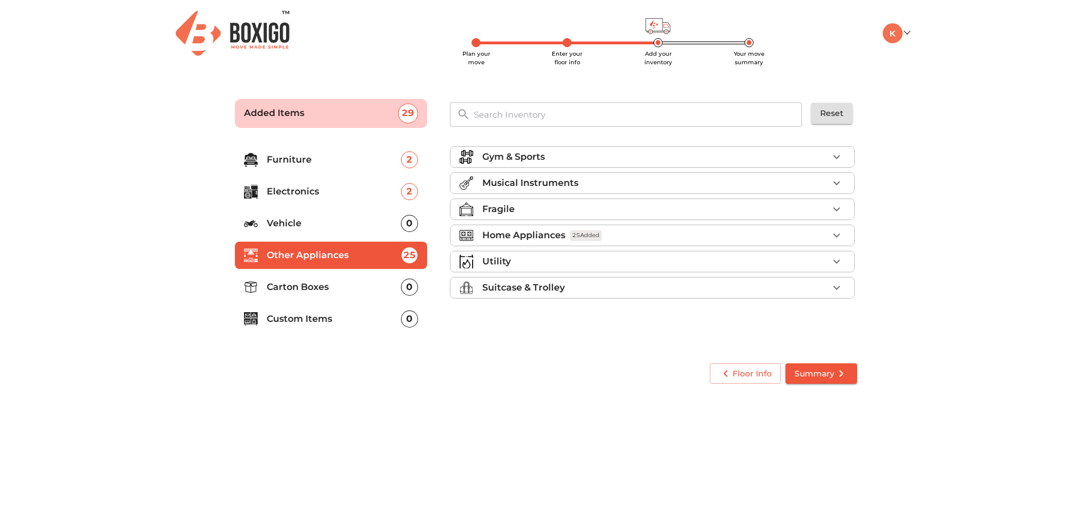
click at [530, 242] on li "Home Appliances 25 Added" at bounding box center [652, 235] width 404 height 20
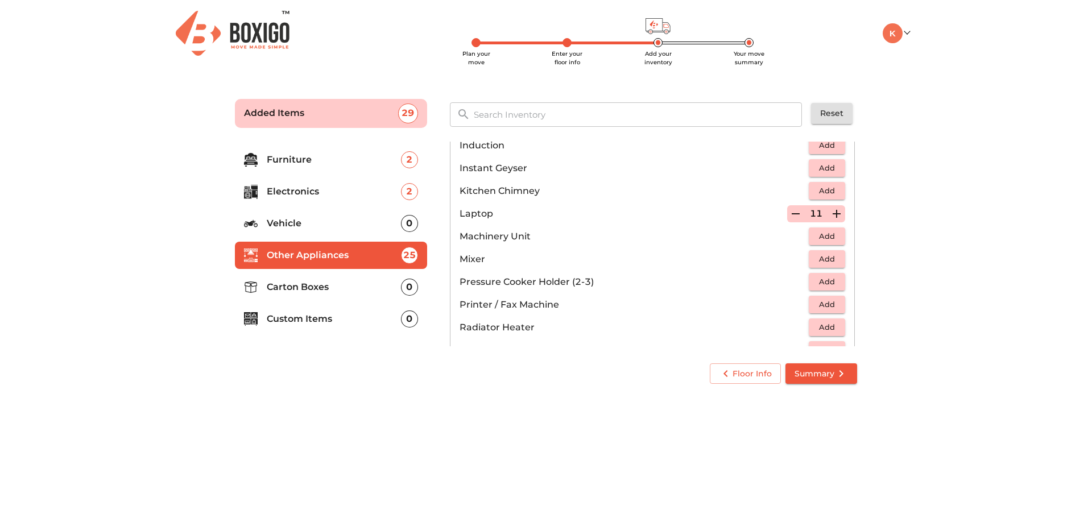
scroll to position [569, 0]
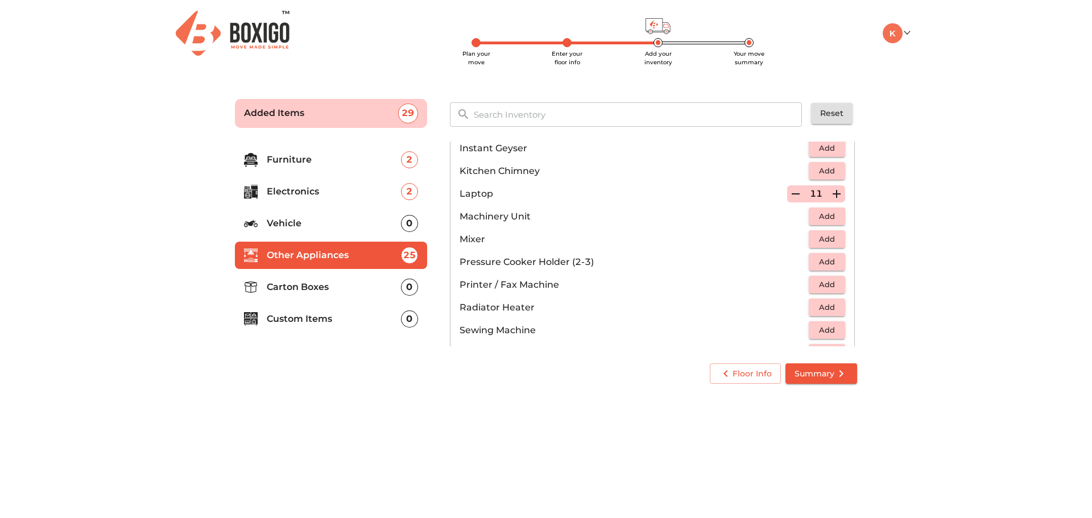
click at [821, 276] on button "Add" at bounding box center [826, 285] width 36 height 18
click at [832, 283] on icon "button" at bounding box center [837, 285] width 14 height 14
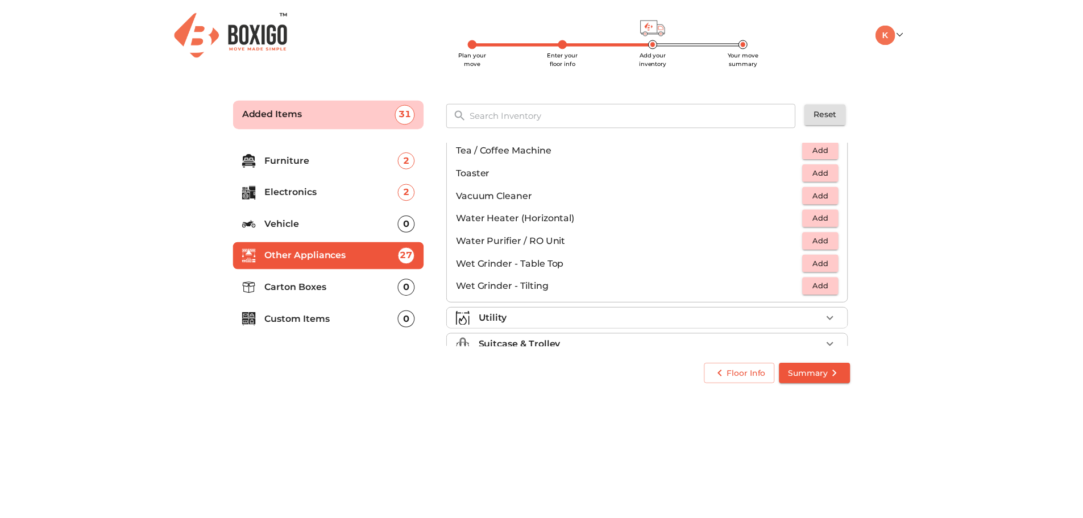
scroll to position [790, 0]
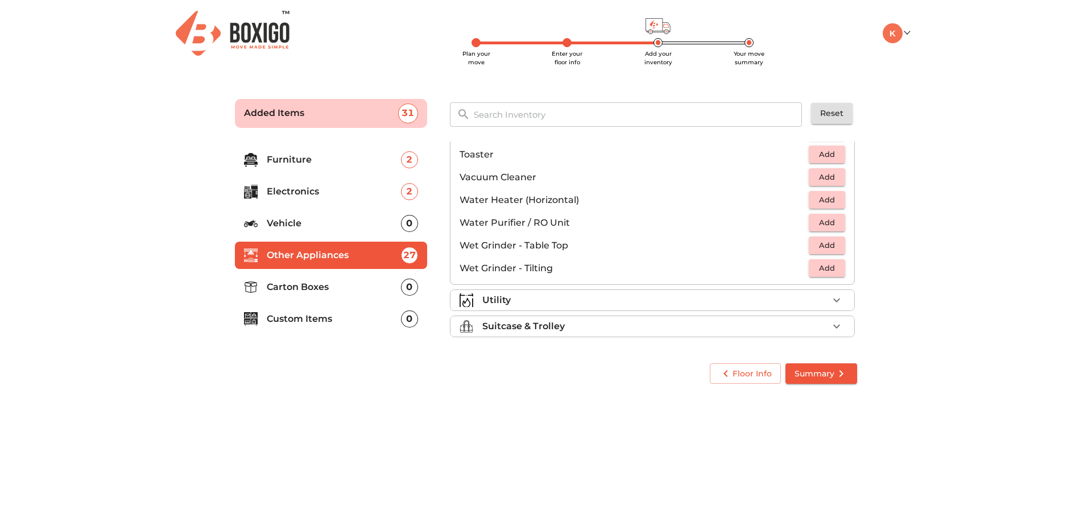
click at [812, 378] on span "Summary" at bounding box center [820, 374] width 53 height 14
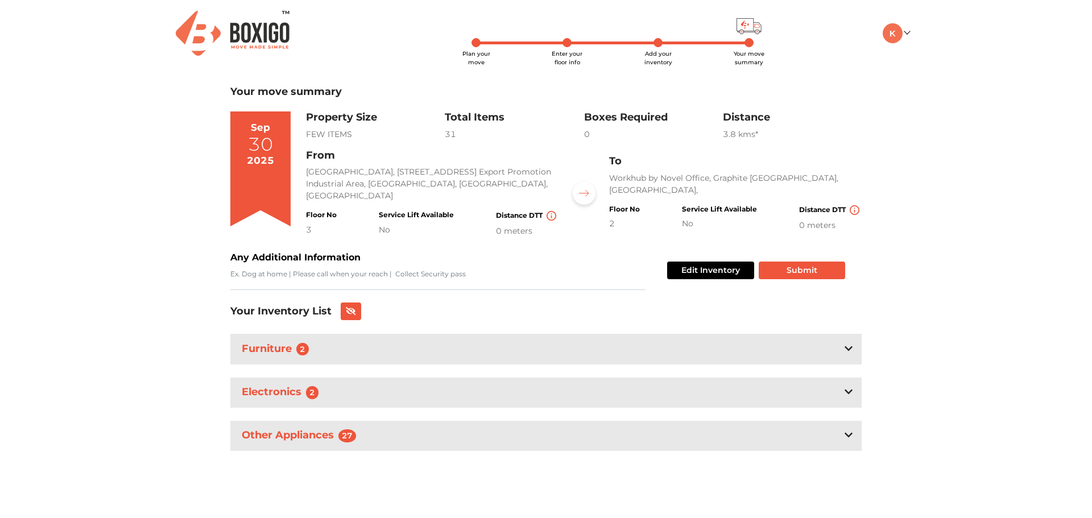
click at [678, 229] on div "Floor No 2 Service Lift Available No Distance DTT 0 meters" at bounding box center [735, 218] width 252 height 26
click at [567, 50] on span "Enter your floor info" at bounding box center [567, 58] width 31 height 16
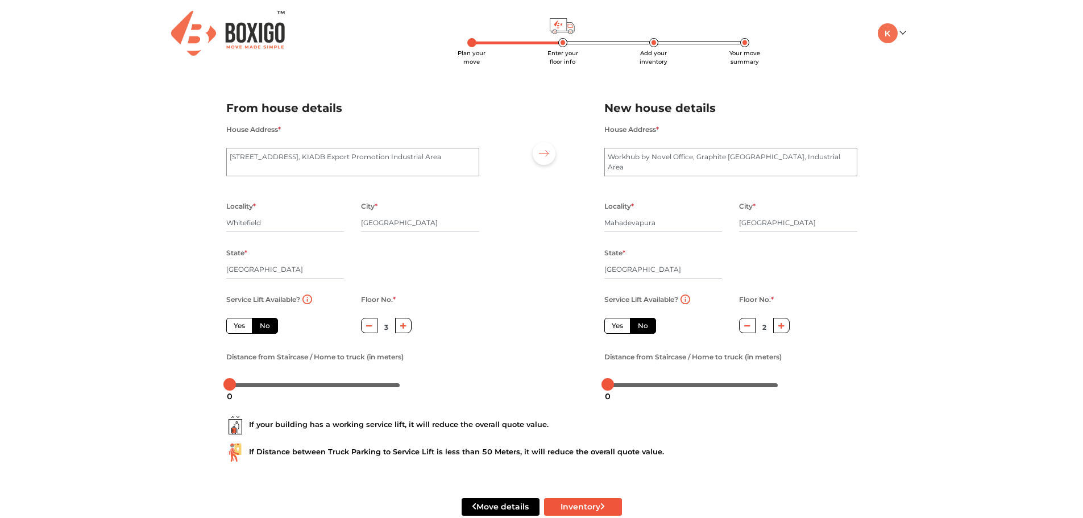
click at [620, 328] on label "Yes" at bounding box center [617, 326] width 26 height 16
click at [619, 328] on input "Yes" at bounding box center [615, 324] width 7 height 7
radio input "true"
radio input "false"
type input "0"
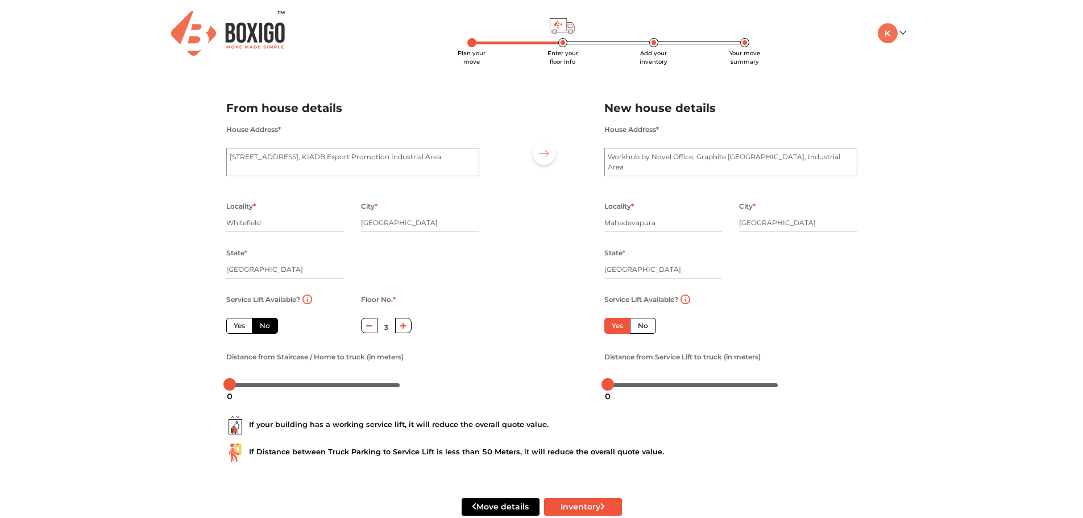
click at [640, 324] on label "No" at bounding box center [643, 326] width 26 height 16
click at [640, 324] on input "No" at bounding box center [641, 324] width 7 height 7
radio input "true"
click at [239, 330] on label "Yes" at bounding box center [239, 326] width 26 height 16
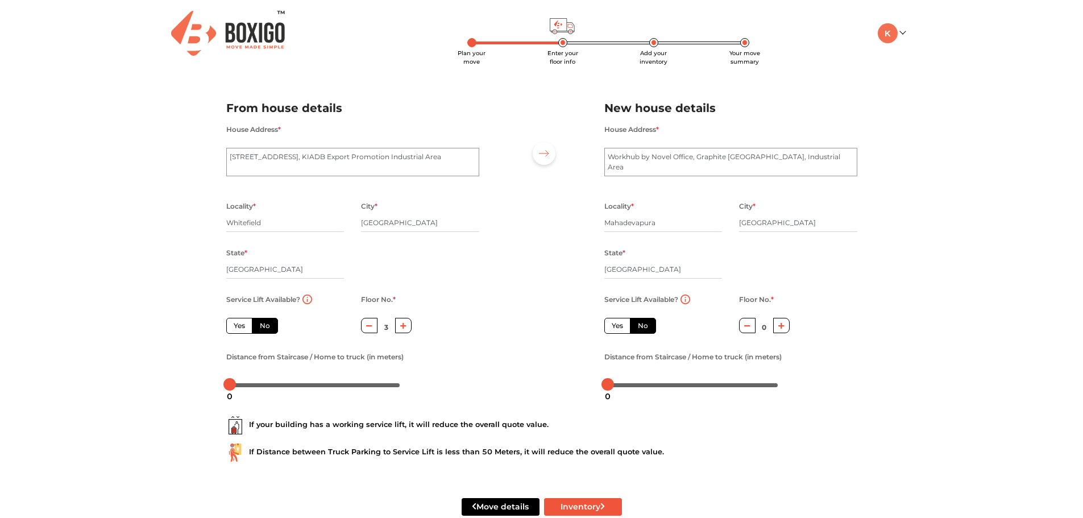
click at [239, 328] on input "Yes" at bounding box center [237, 324] width 7 height 7
radio input "true"
type input "0"
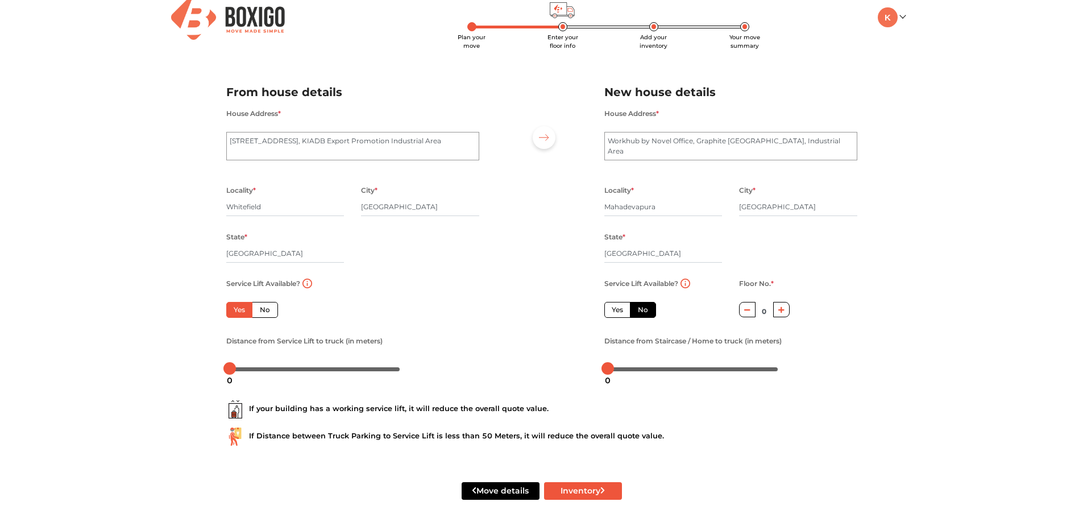
scroll to position [25, 0]
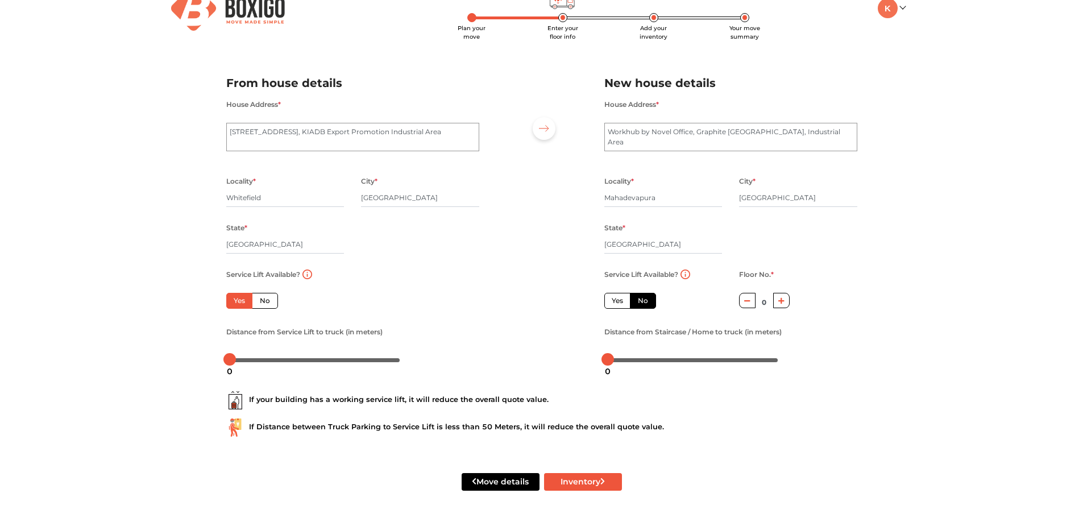
click at [780, 295] on button "button" at bounding box center [781, 300] width 16 height 15
click at [781, 298] on icon "button" at bounding box center [781, 300] width 6 height 7
type input "2"
click at [591, 475] on button "Inventory" at bounding box center [583, 482] width 78 height 18
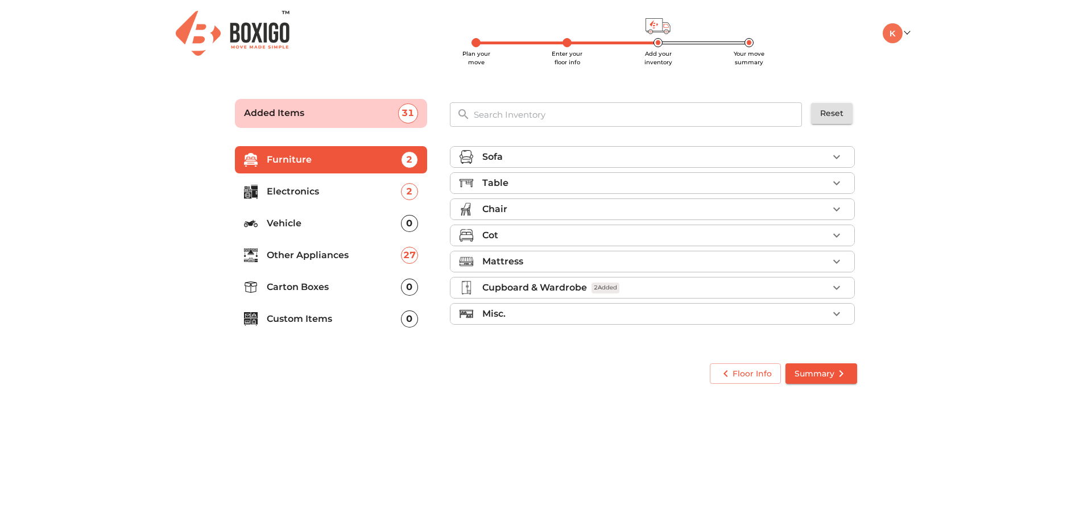
click at [815, 375] on span "Summary" at bounding box center [820, 374] width 53 height 14
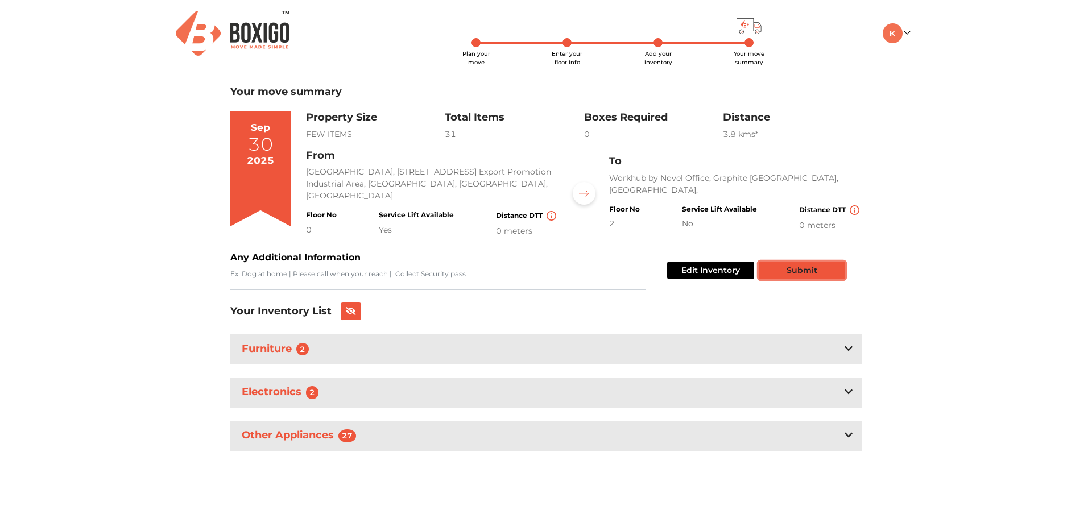
click at [795, 271] on button "Submit" at bounding box center [801, 271] width 86 height 18
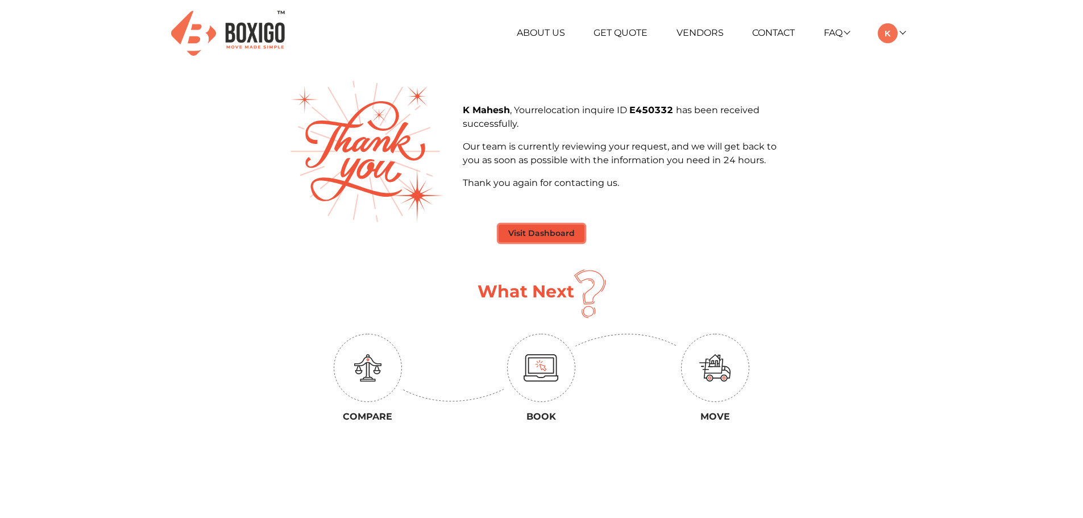
click at [553, 231] on button "Visit Dashboard" at bounding box center [542, 234] width 86 height 18
